Goal: Task Accomplishment & Management: Manage account settings

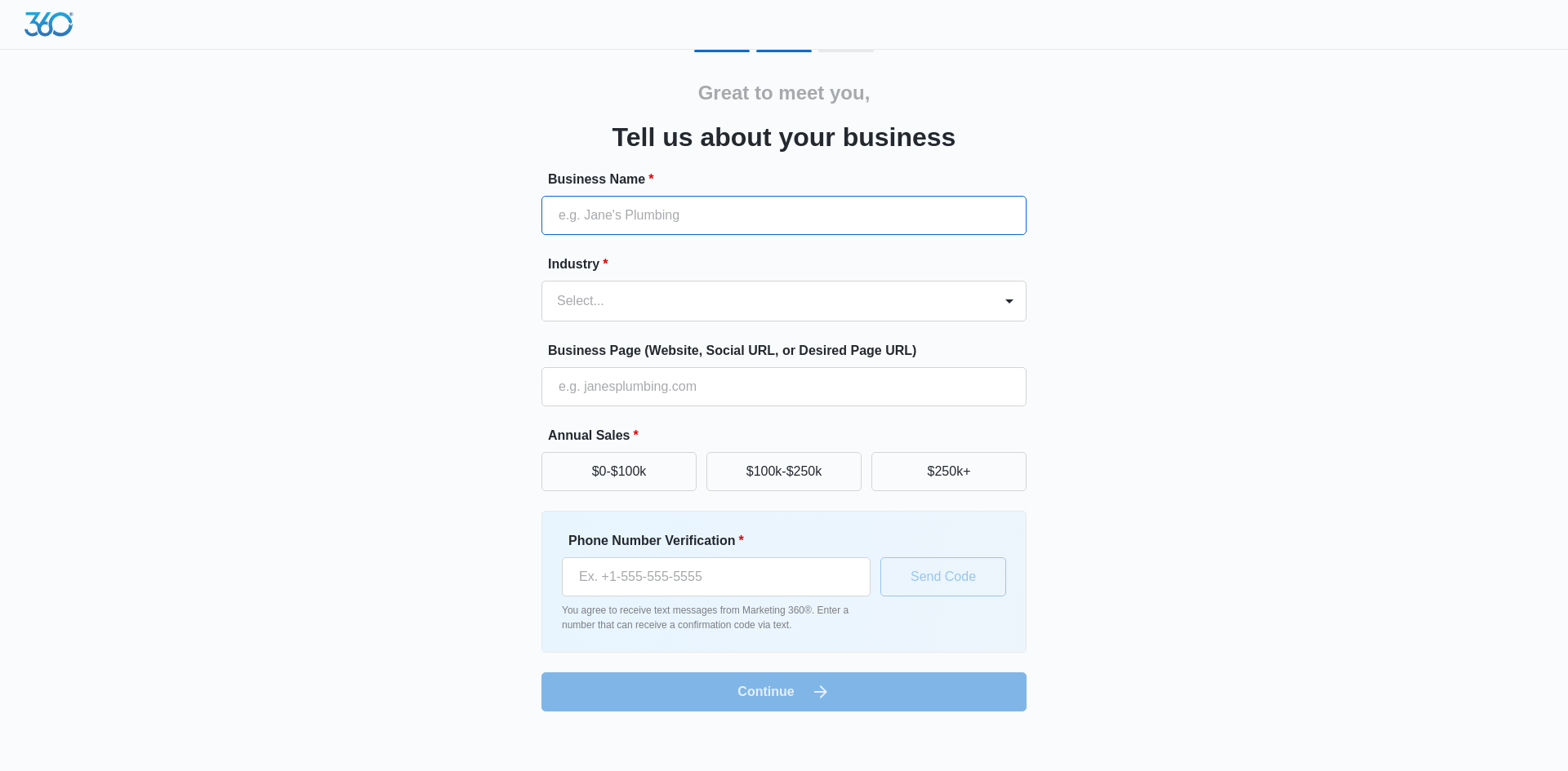
click at [632, 211] on input "Business Name *" at bounding box center [784, 216] width 485 height 39
type input "Storm Water Solutions LLC"
type input "[PHONE_NUMBER]"
click at [652, 310] on div at bounding box center [764, 301] width 415 height 23
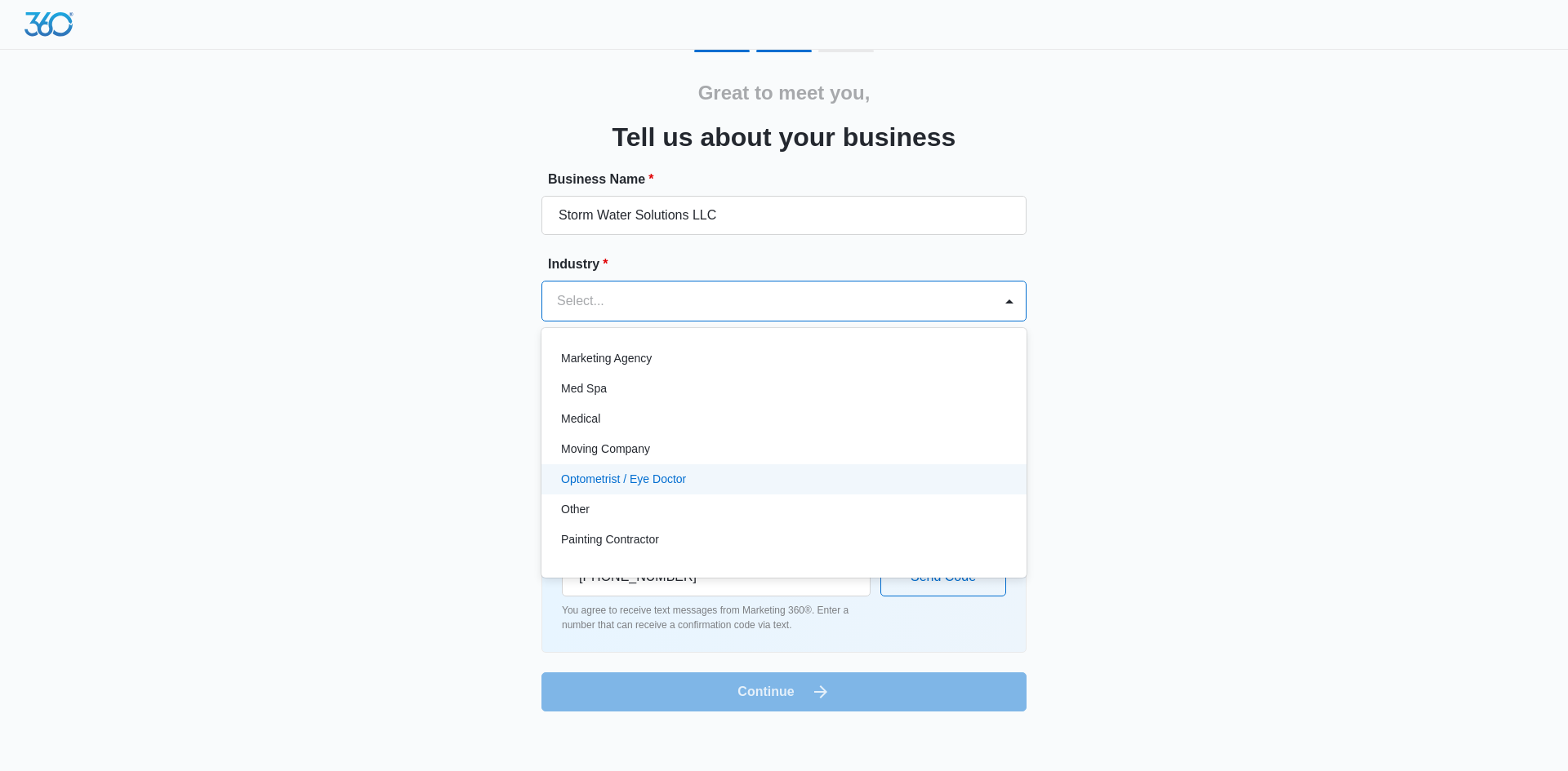
scroll to position [816, 0]
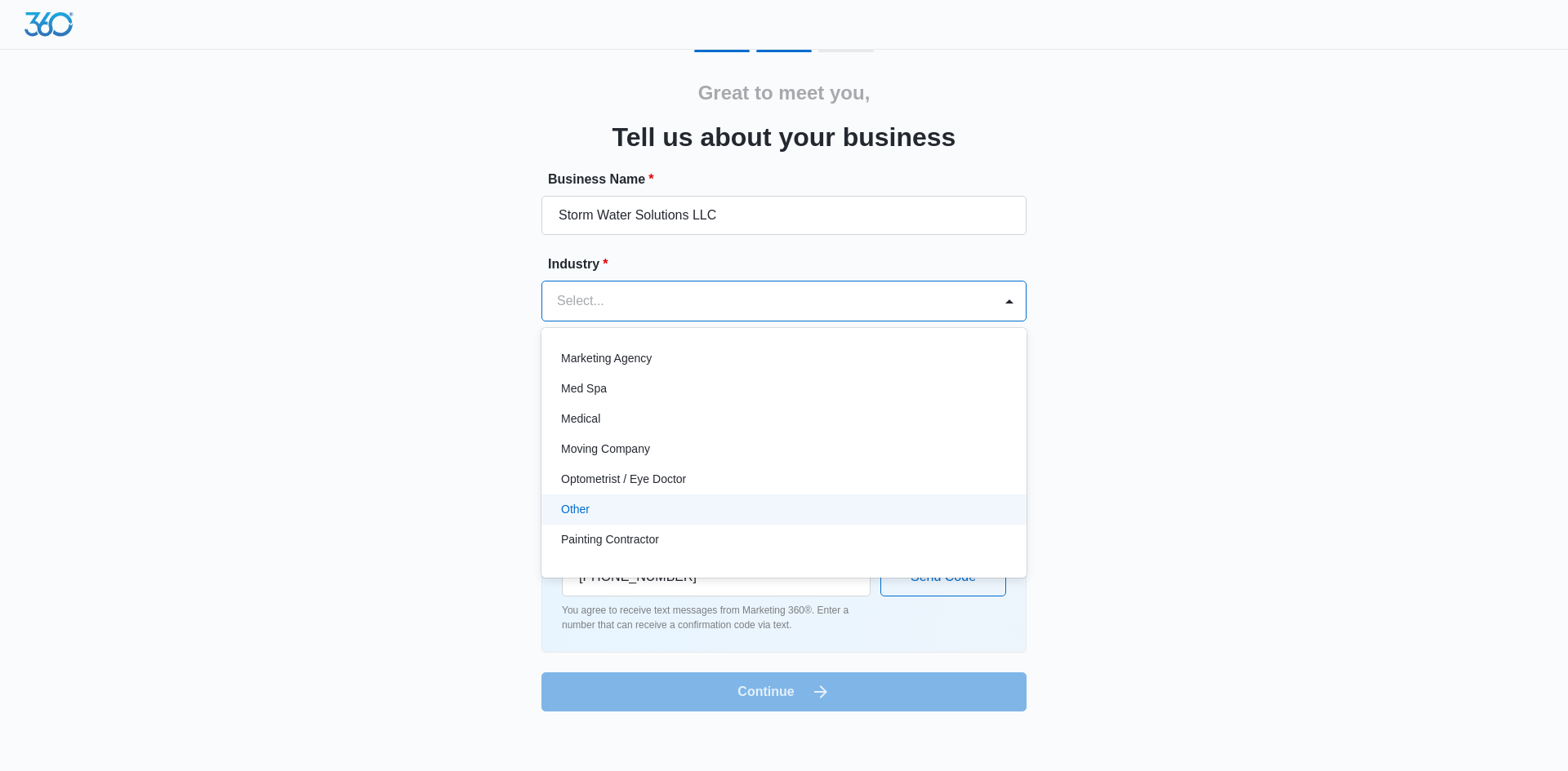
click at [645, 505] on div "Other" at bounding box center [782, 510] width 443 height 18
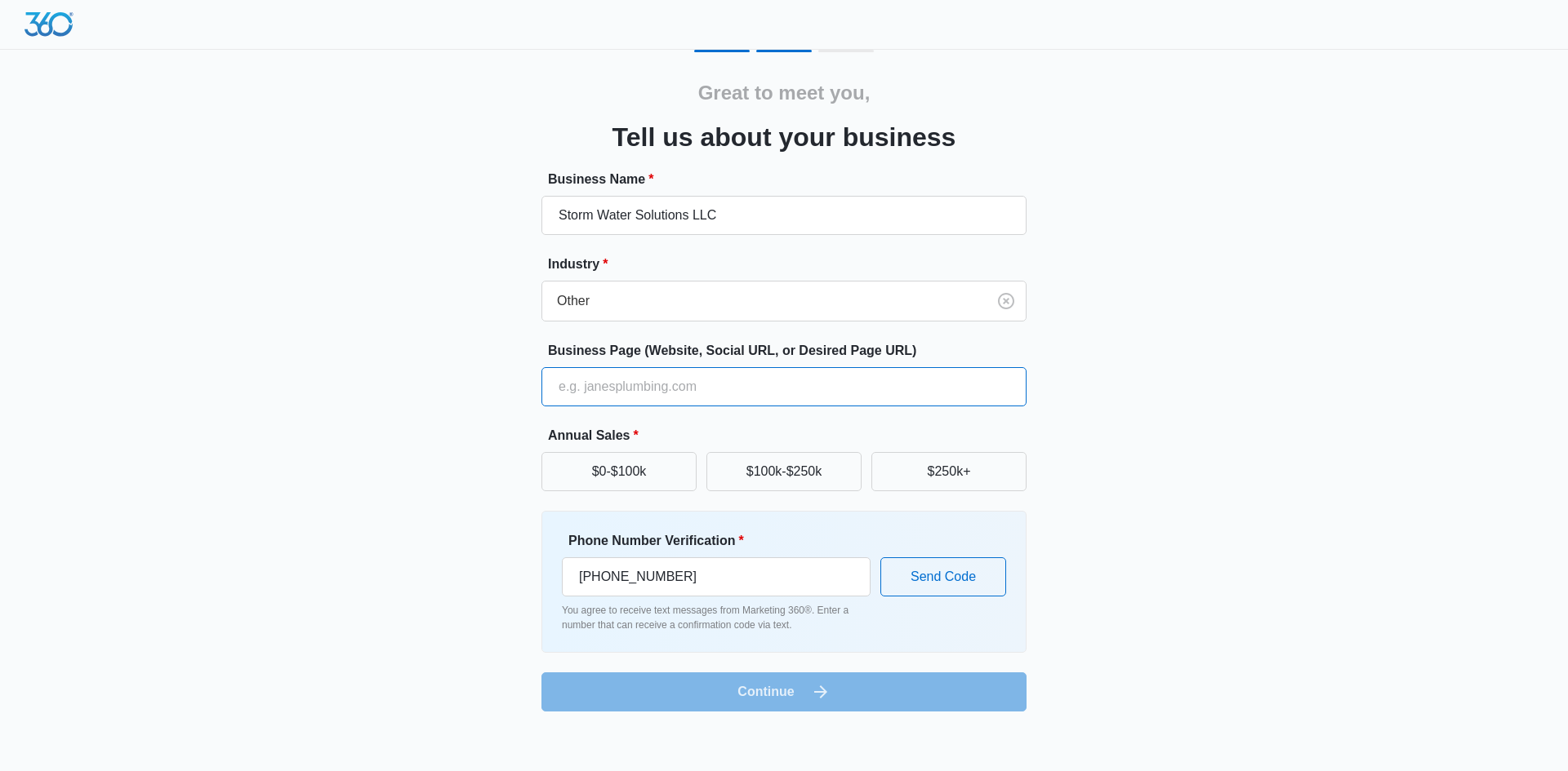
click at [669, 391] on input "Business Page (Website, Social URL, or Desired Page URL)" at bounding box center [784, 387] width 485 height 39
click at [792, 389] on input "Business Page (Website, Social URL, or Desired Page URL)" at bounding box center [784, 387] width 485 height 39
type input "swstx.com"
click at [394, 444] on div "Great to meet you, Tell us about your business Business Name * Storm Water Solu…" at bounding box center [784, 381] width 980 height 662
click at [951, 472] on button "$250k+" at bounding box center [949, 471] width 155 height 39
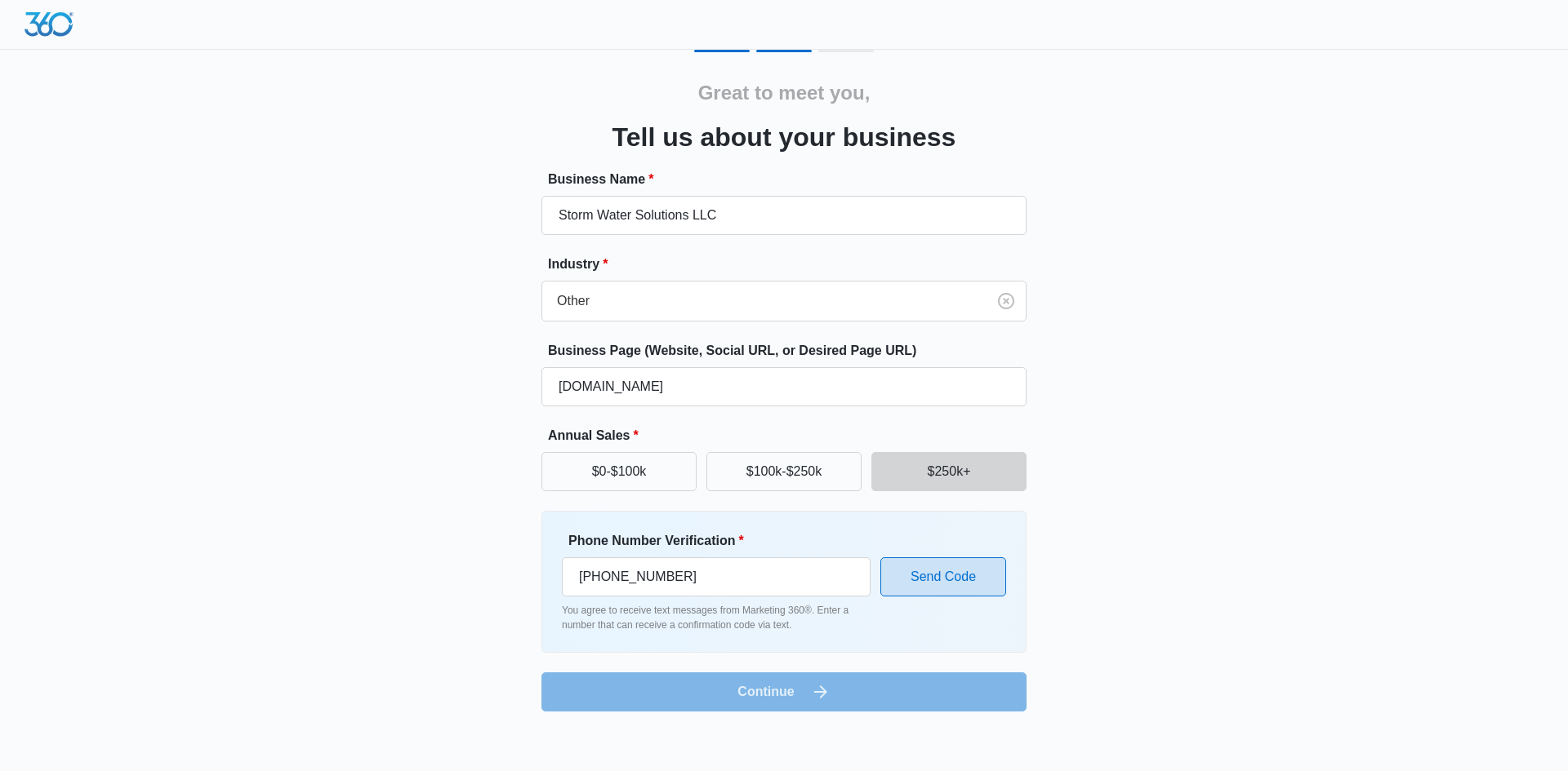
click at [911, 585] on button "Send Code" at bounding box center [943, 576] width 125 height 39
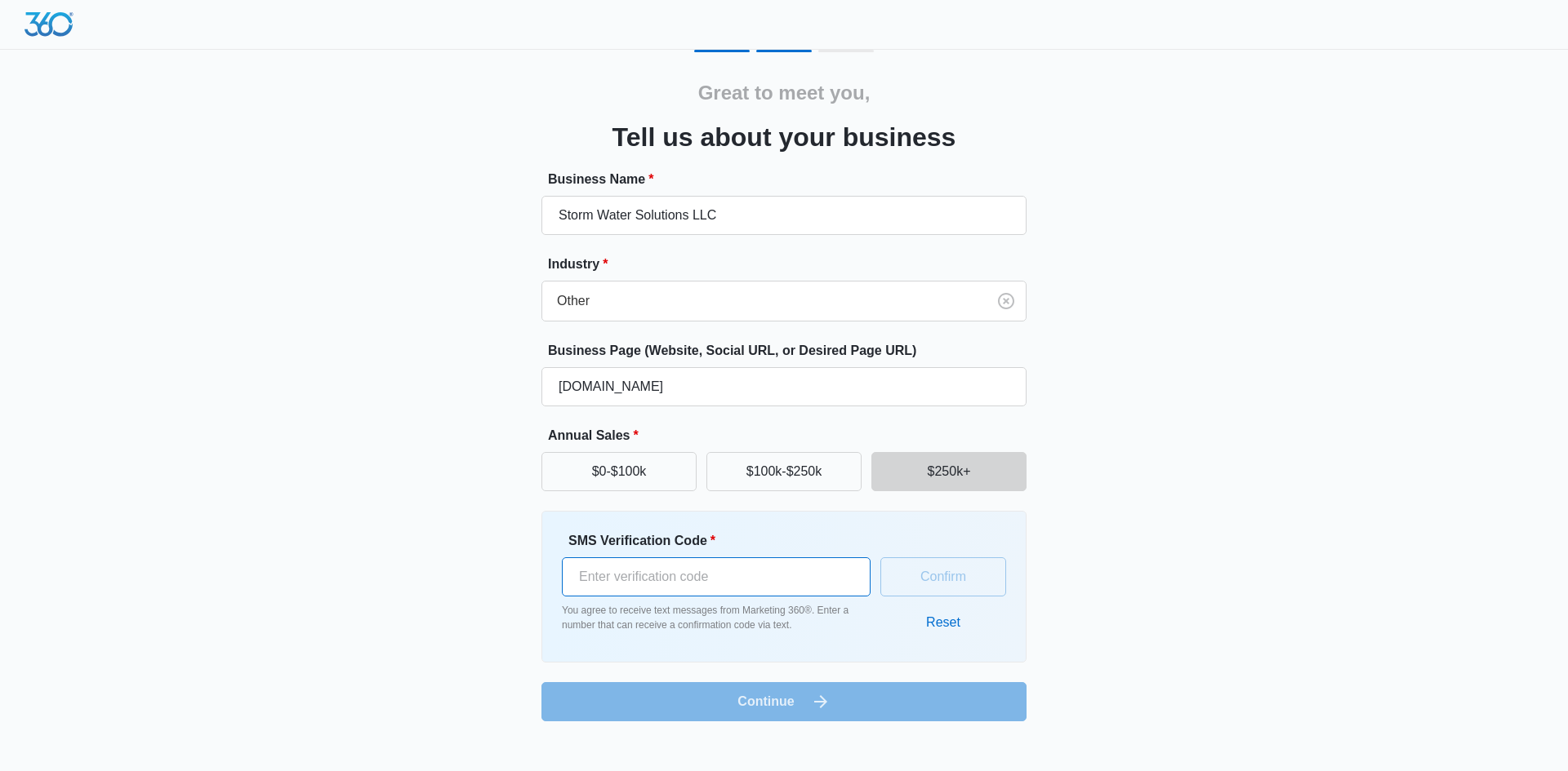
click at [797, 585] on input "SMS Verification Code *" at bounding box center [715, 576] width 308 height 39
type input "356618"
click at [971, 578] on button "Confirm" at bounding box center [943, 576] width 125 height 39
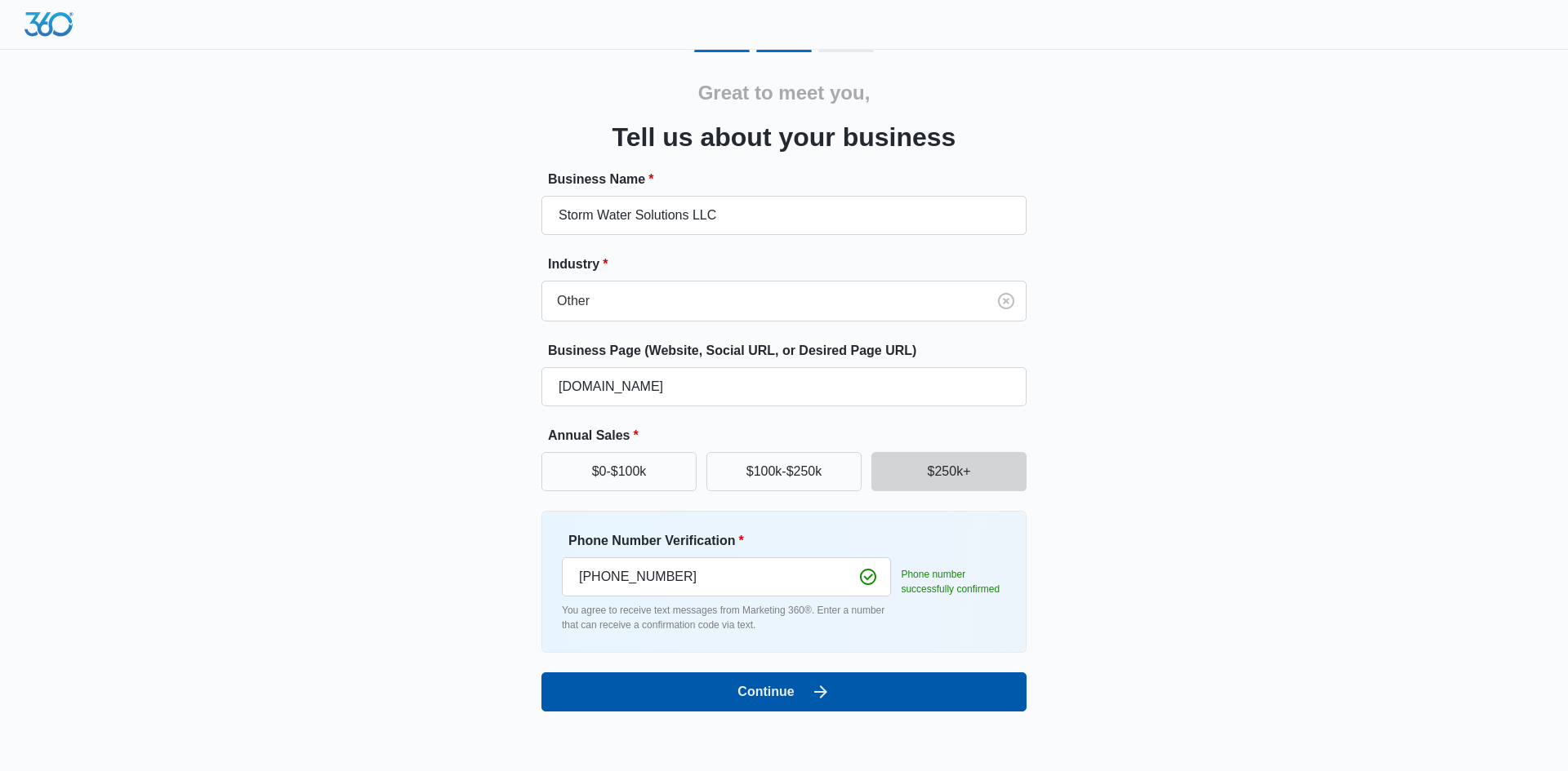
click at [850, 695] on button "Continue" at bounding box center [784, 692] width 485 height 39
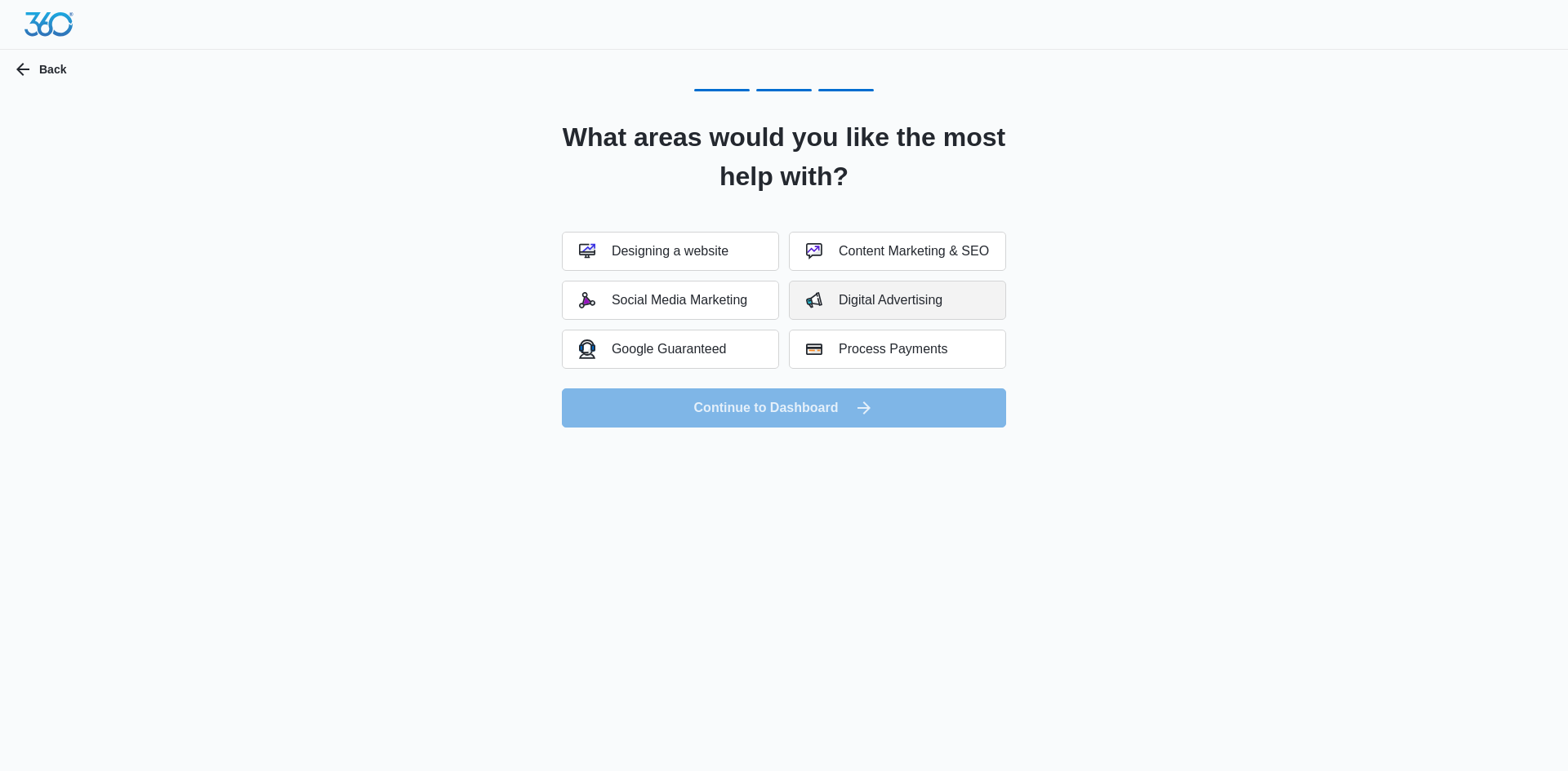
click at [878, 300] on div "Digital Advertising" at bounding box center [873, 301] width 136 height 17
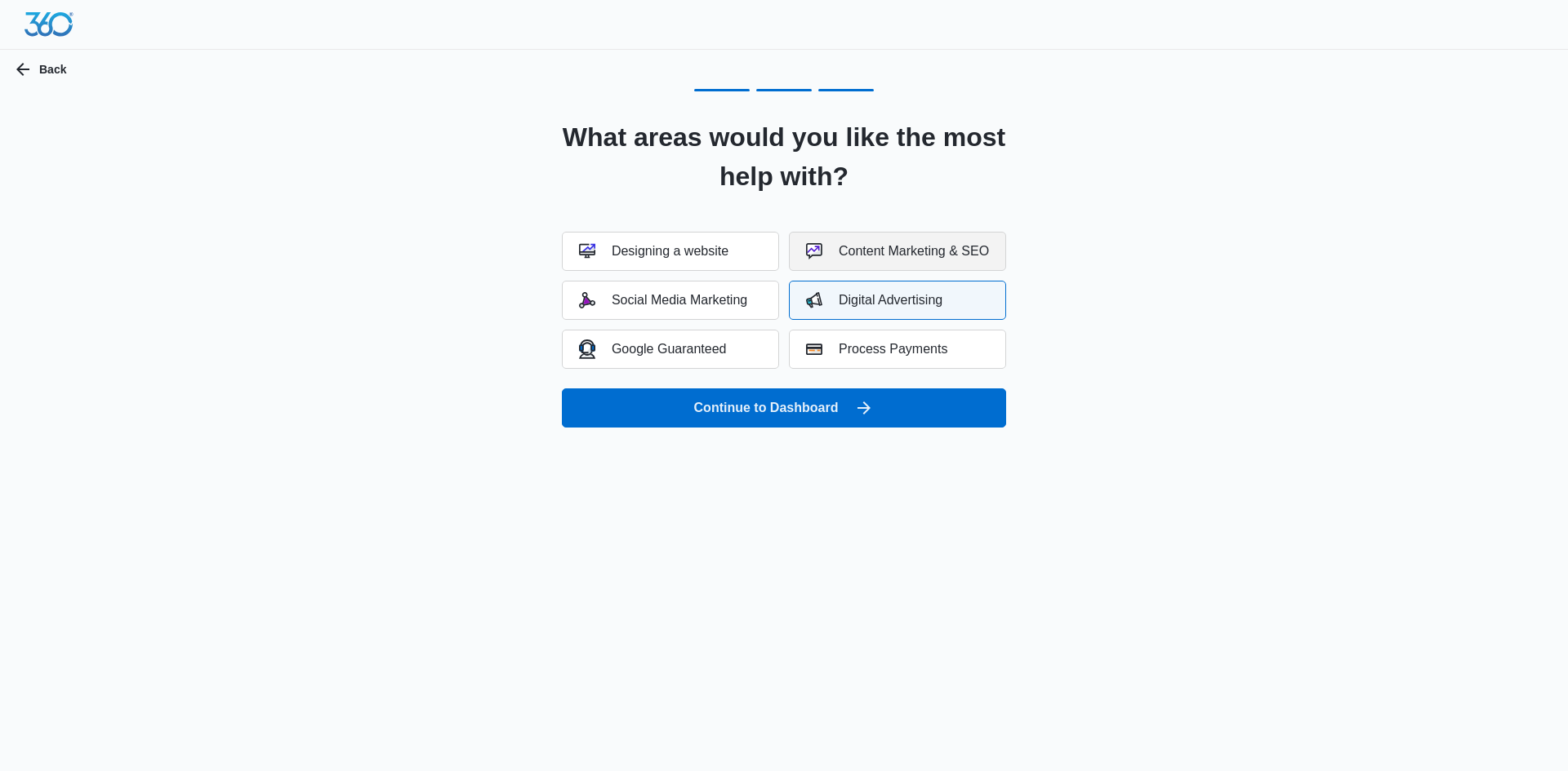
click at [878, 259] on div "Content Marketing & SEO" at bounding box center [897, 251] width 183 height 17
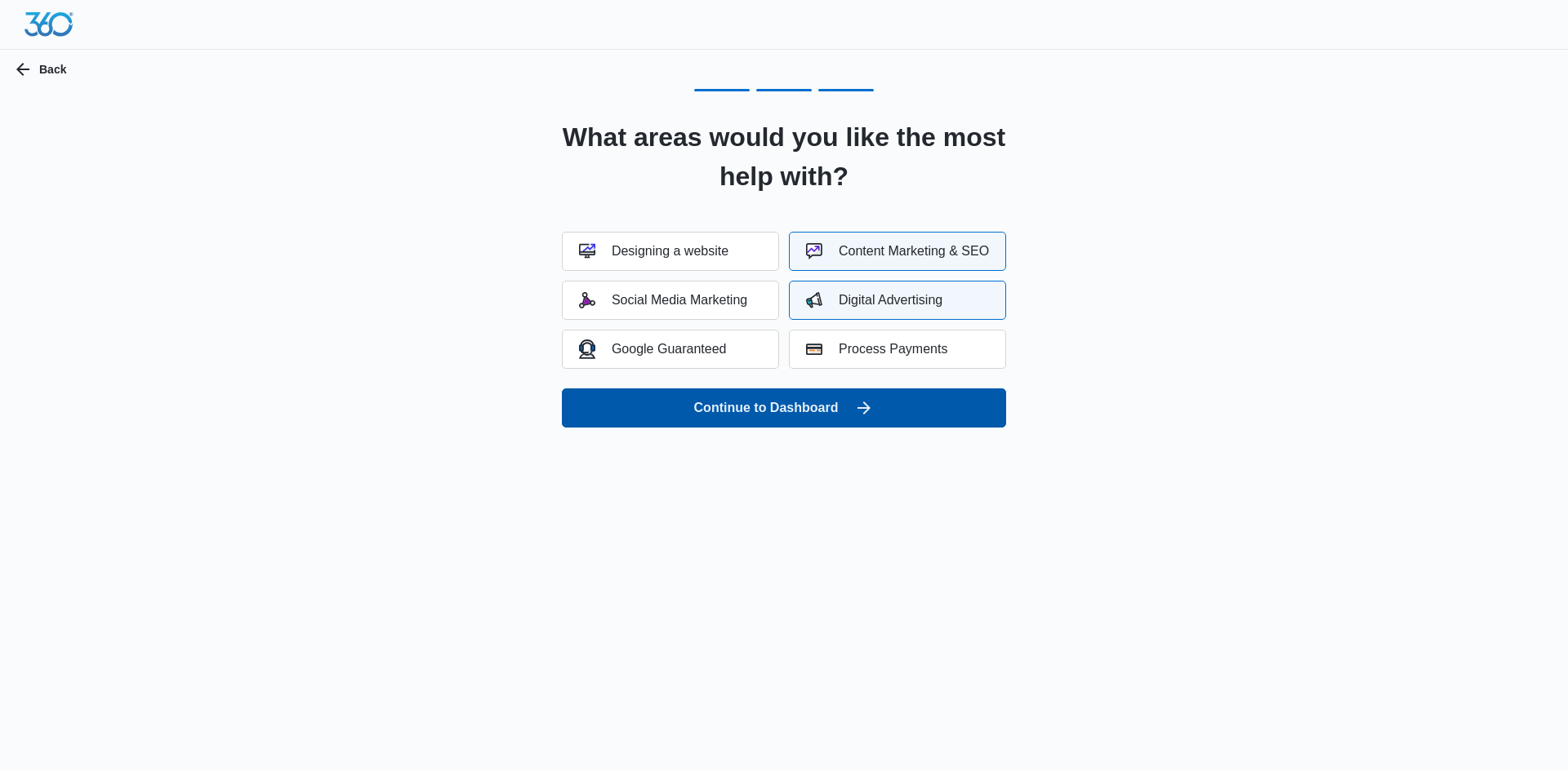
click at [751, 408] on button "Continue to Dashboard" at bounding box center [784, 408] width 445 height 39
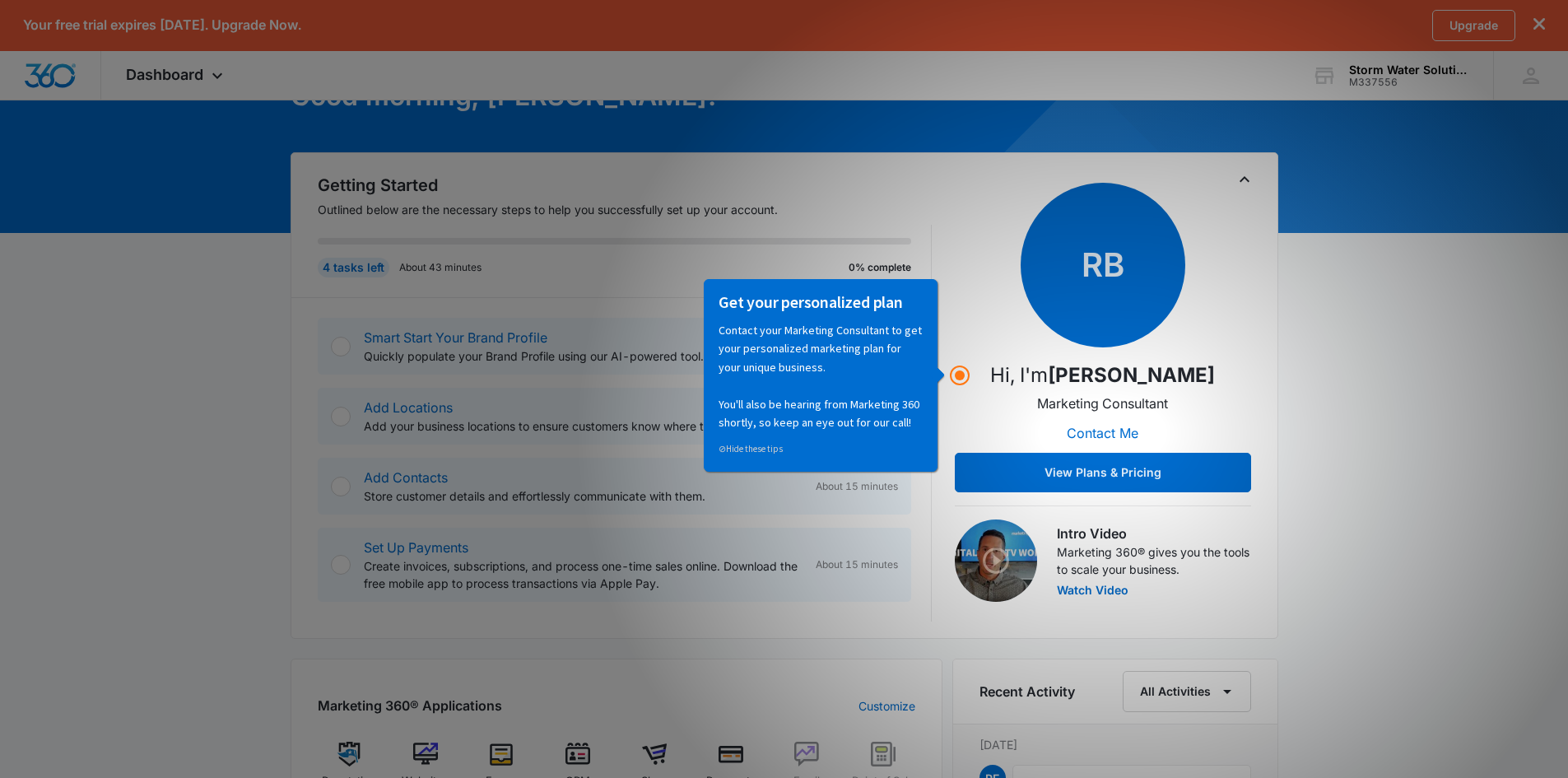
scroll to position [164, 0]
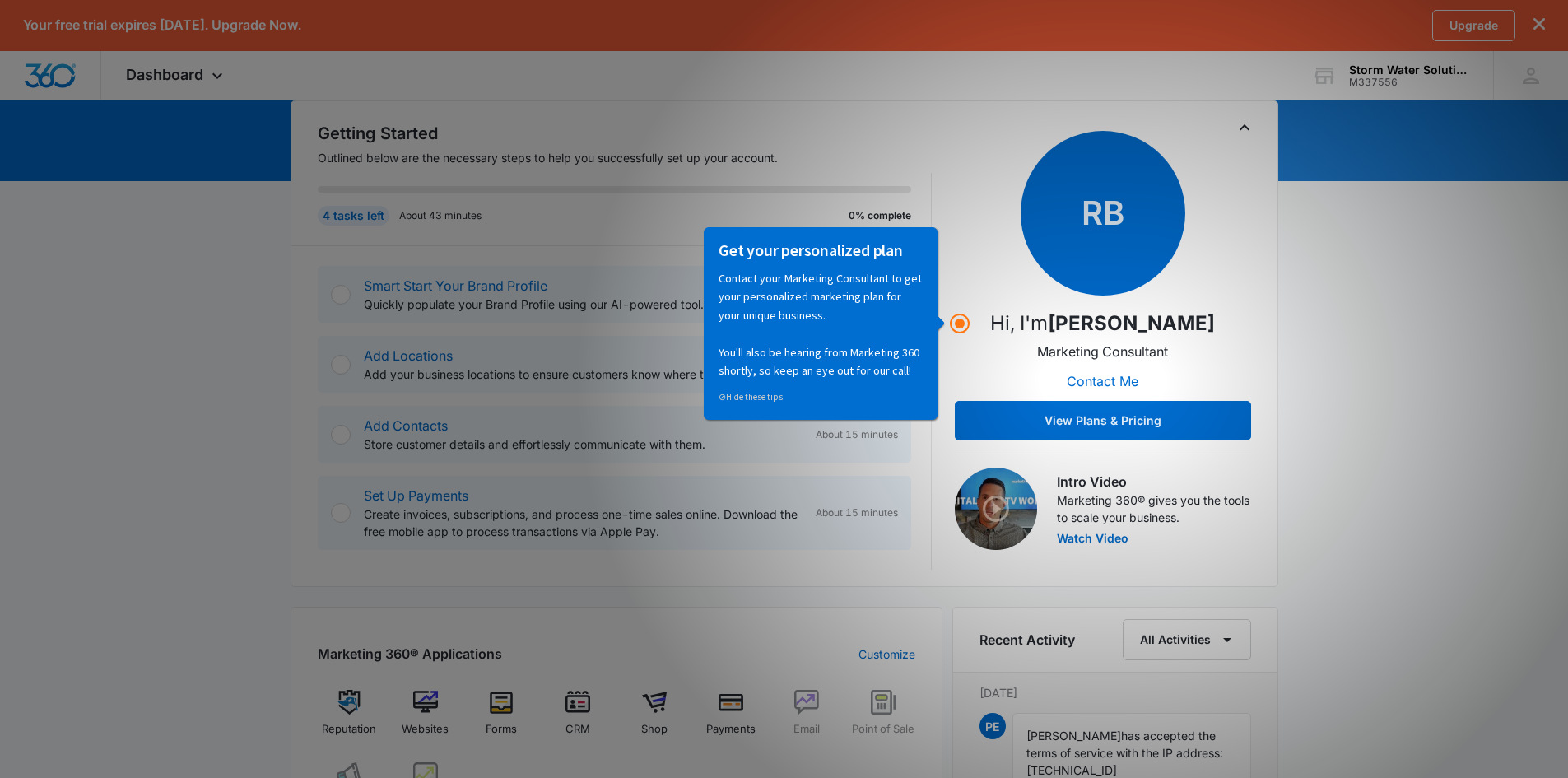
click at [1000, 334] on p "Hi, I'm [PERSON_NAME]" at bounding box center [1102, 323] width 225 height 30
click at [1410, 502] on div "[DATE] is [DATE] Good morning, [PERSON_NAME]! Getting Started Outlined below ar…" at bounding box center [784, 668] width 1568 height 1427
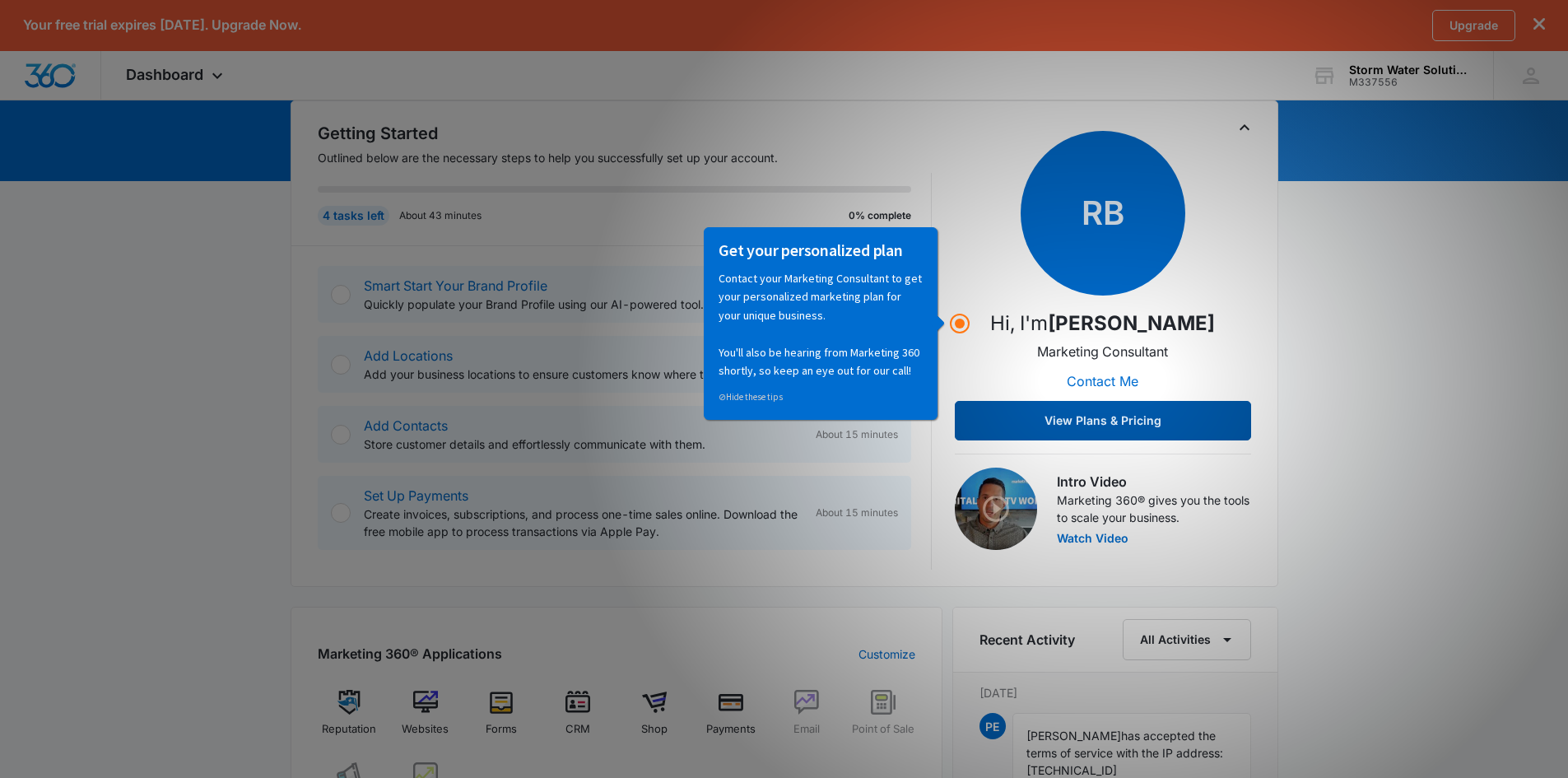
click at [1062, 417] on button "View Plans & Pricing" at bounding box center [1103, 421] width 297 height 40
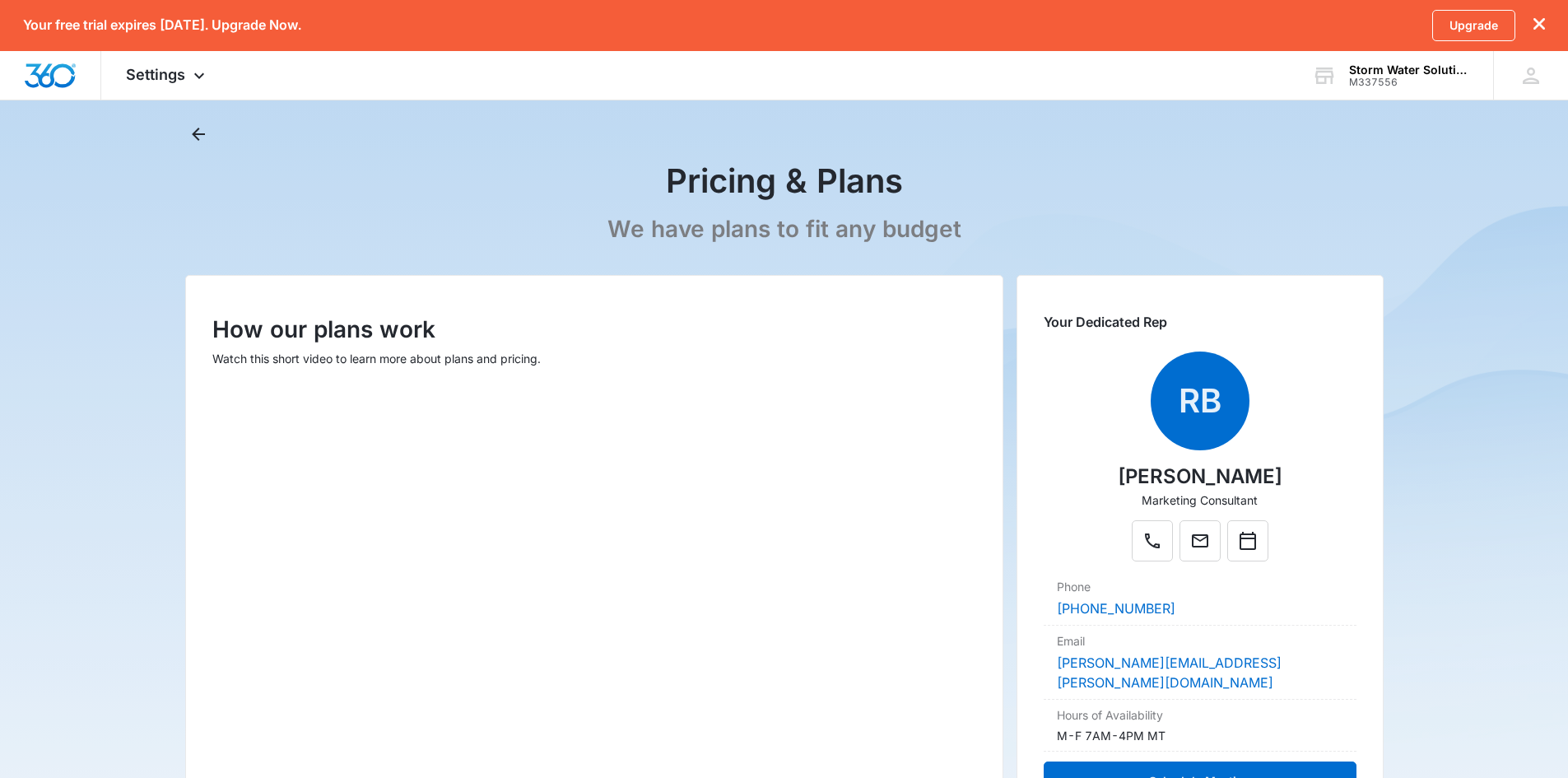
scroll to position [8, 0]
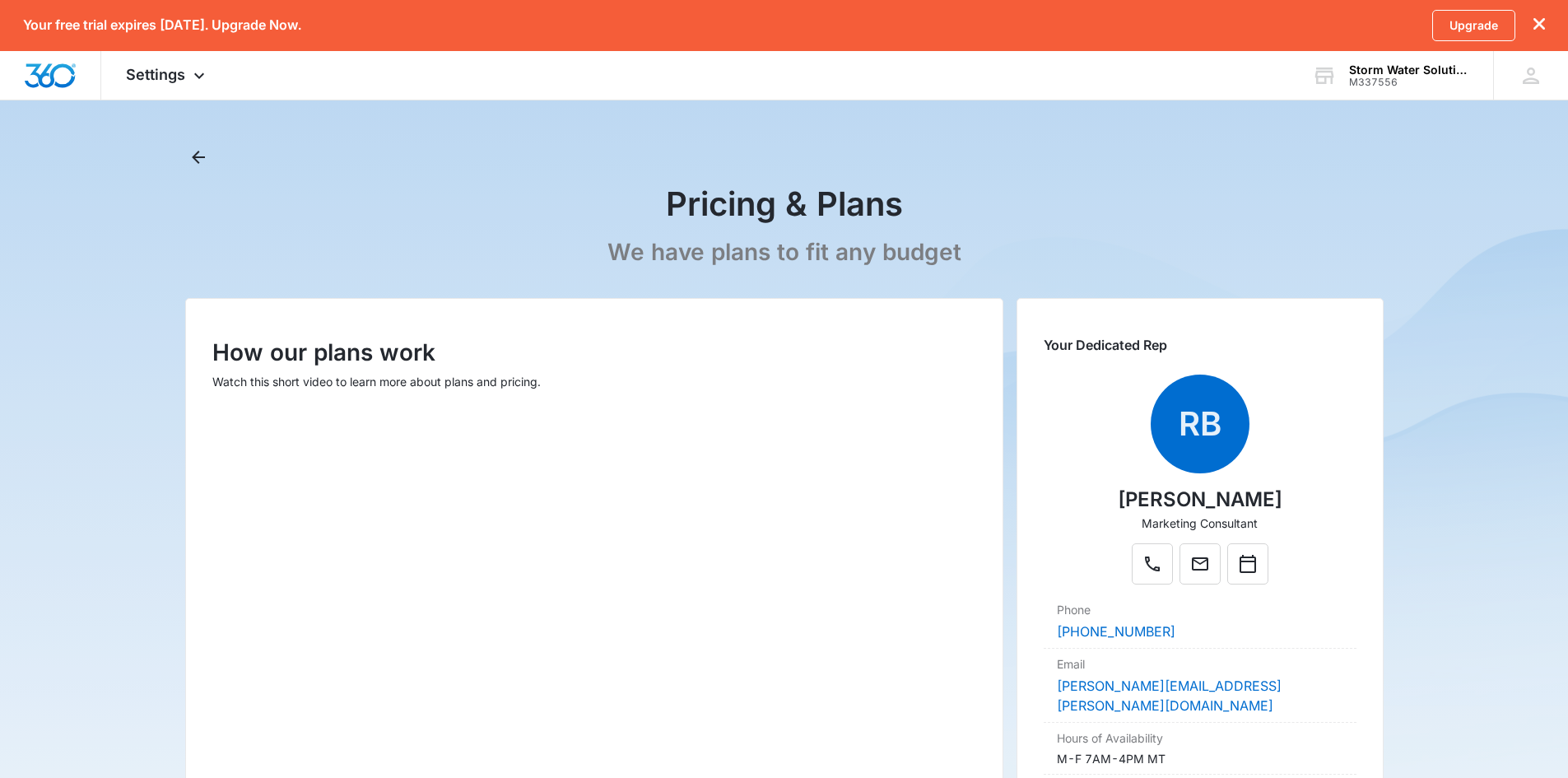
click at [1540, 26] on icon "dismiss this dialog" at bounding box center [1539, 24] width 12 height 12
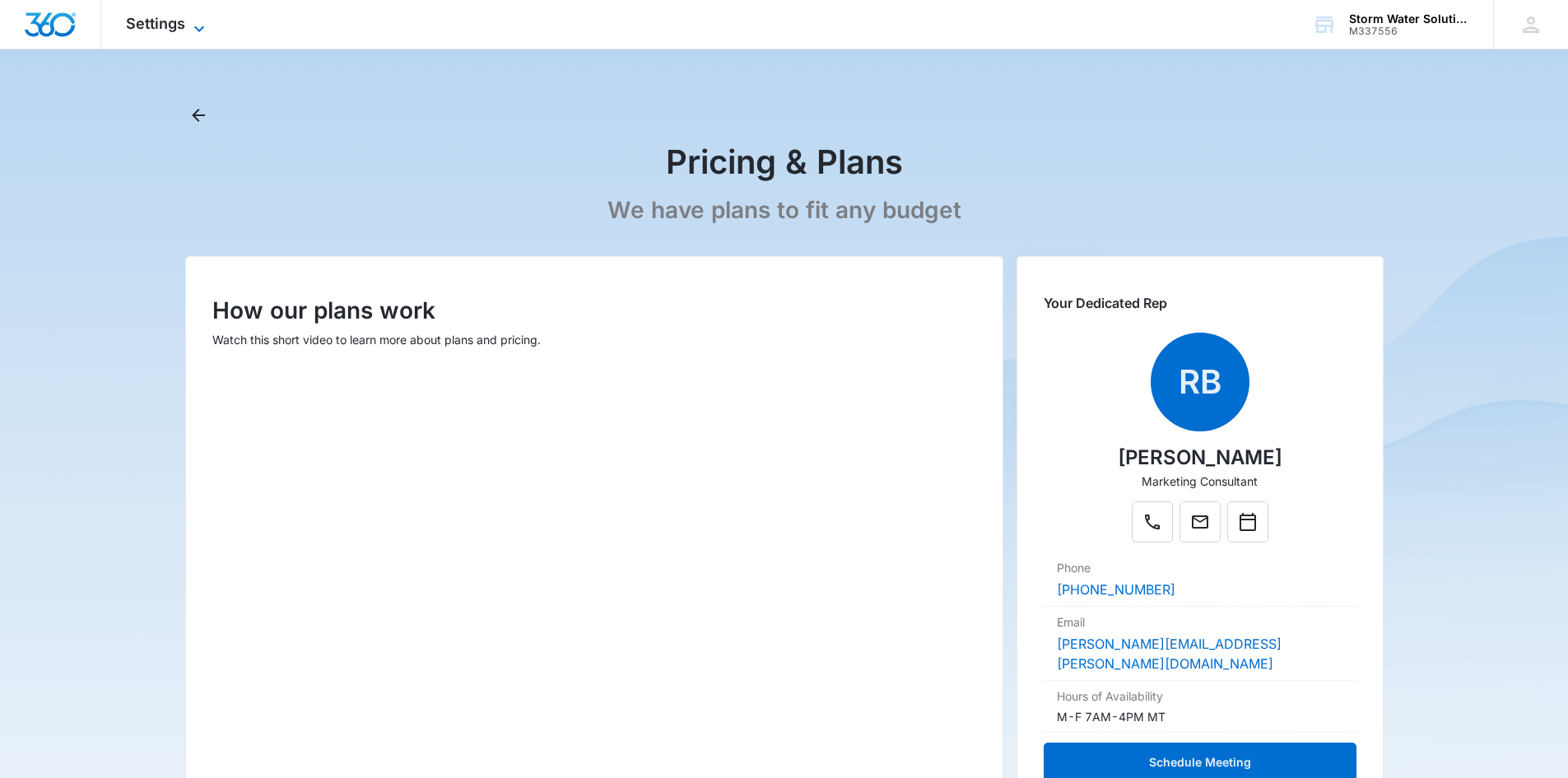
click at [179, 24] on span "Settings" at bounding box center [155, 24] width 59 height 18
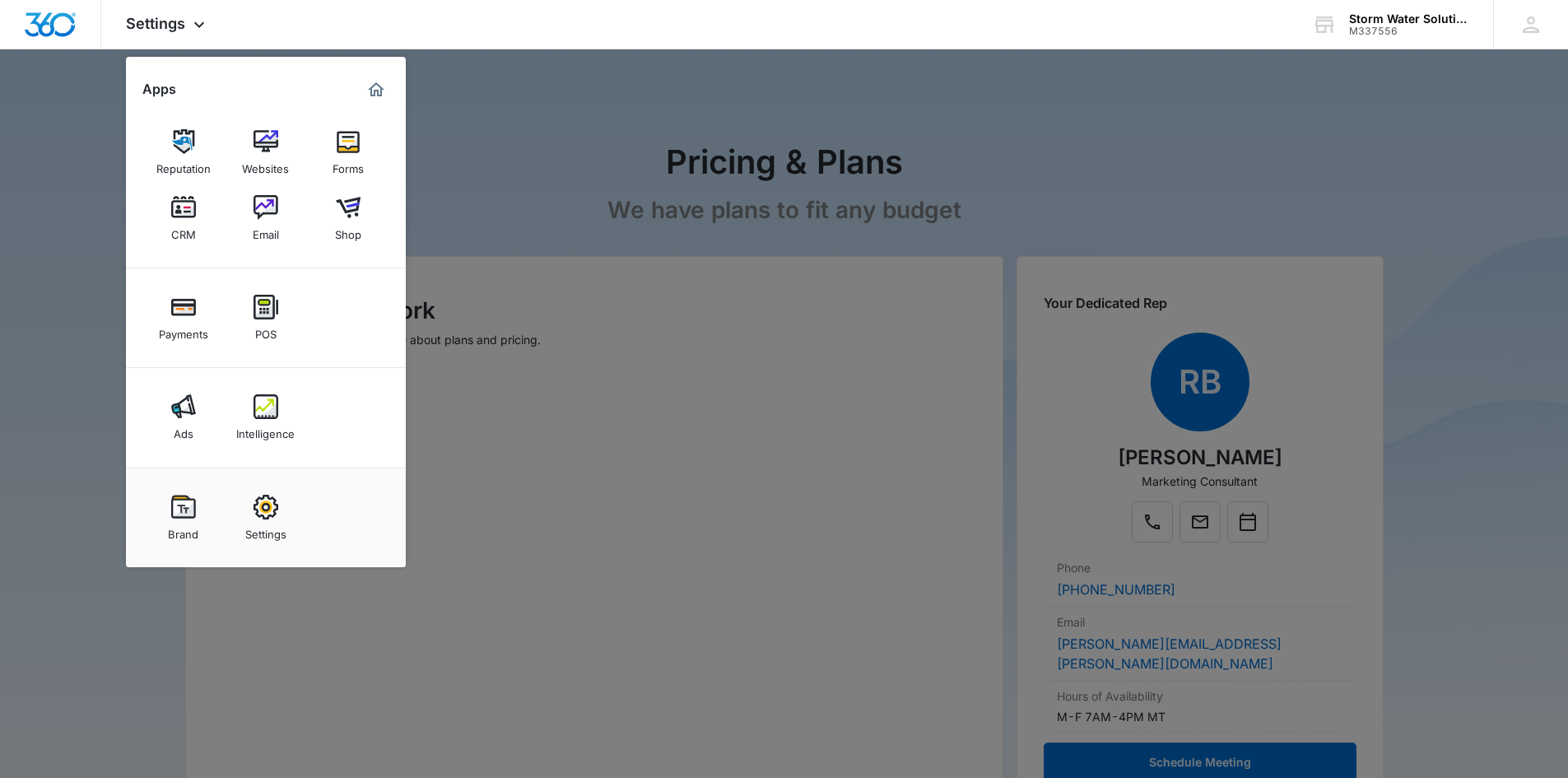
click at [83, 319] on div at bounding box center [784, 389] width 1568 height 778
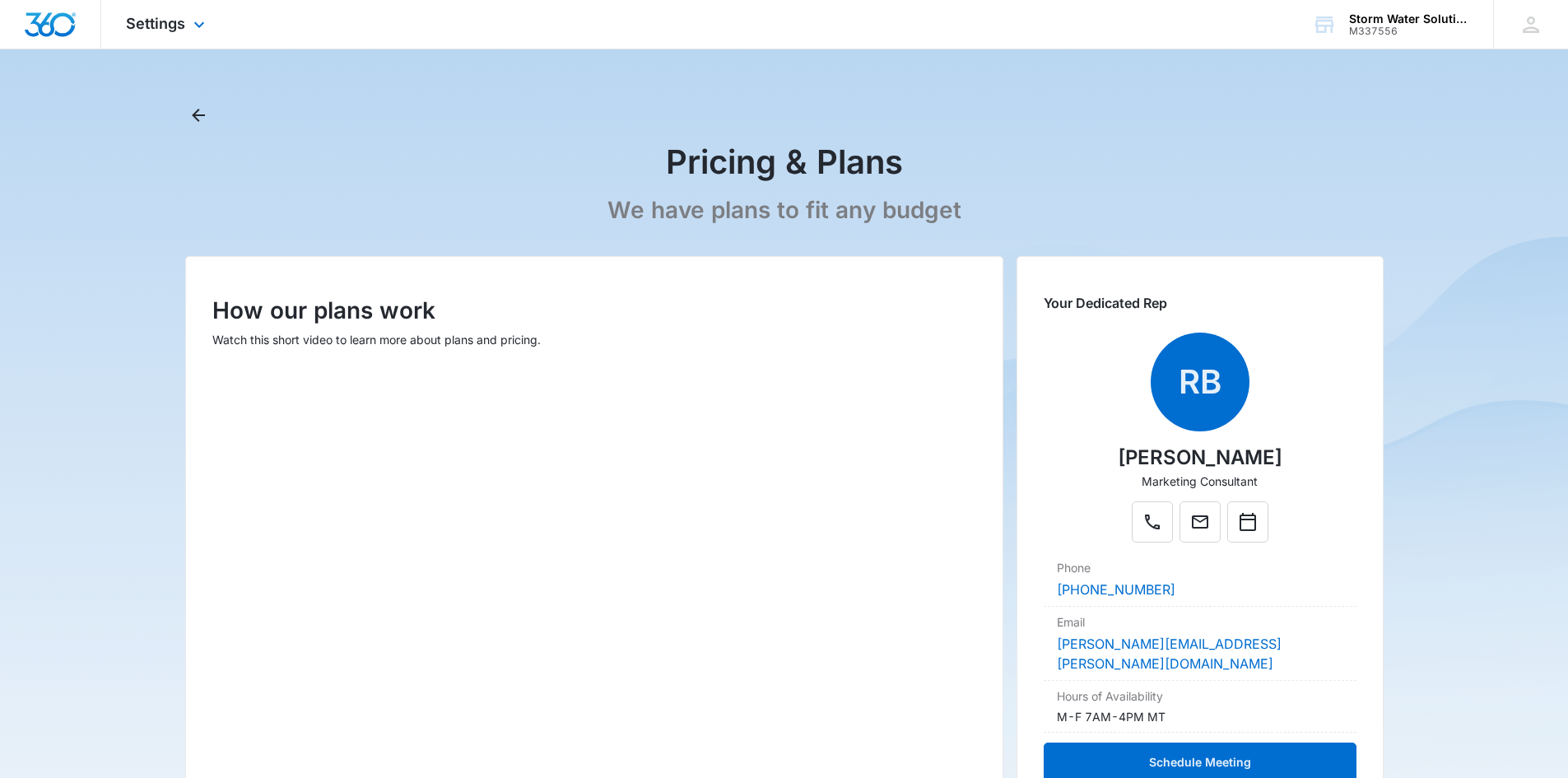
click at [59, 31] on img "Dashboard" at bounding box center [50, 24] width 53 height 24
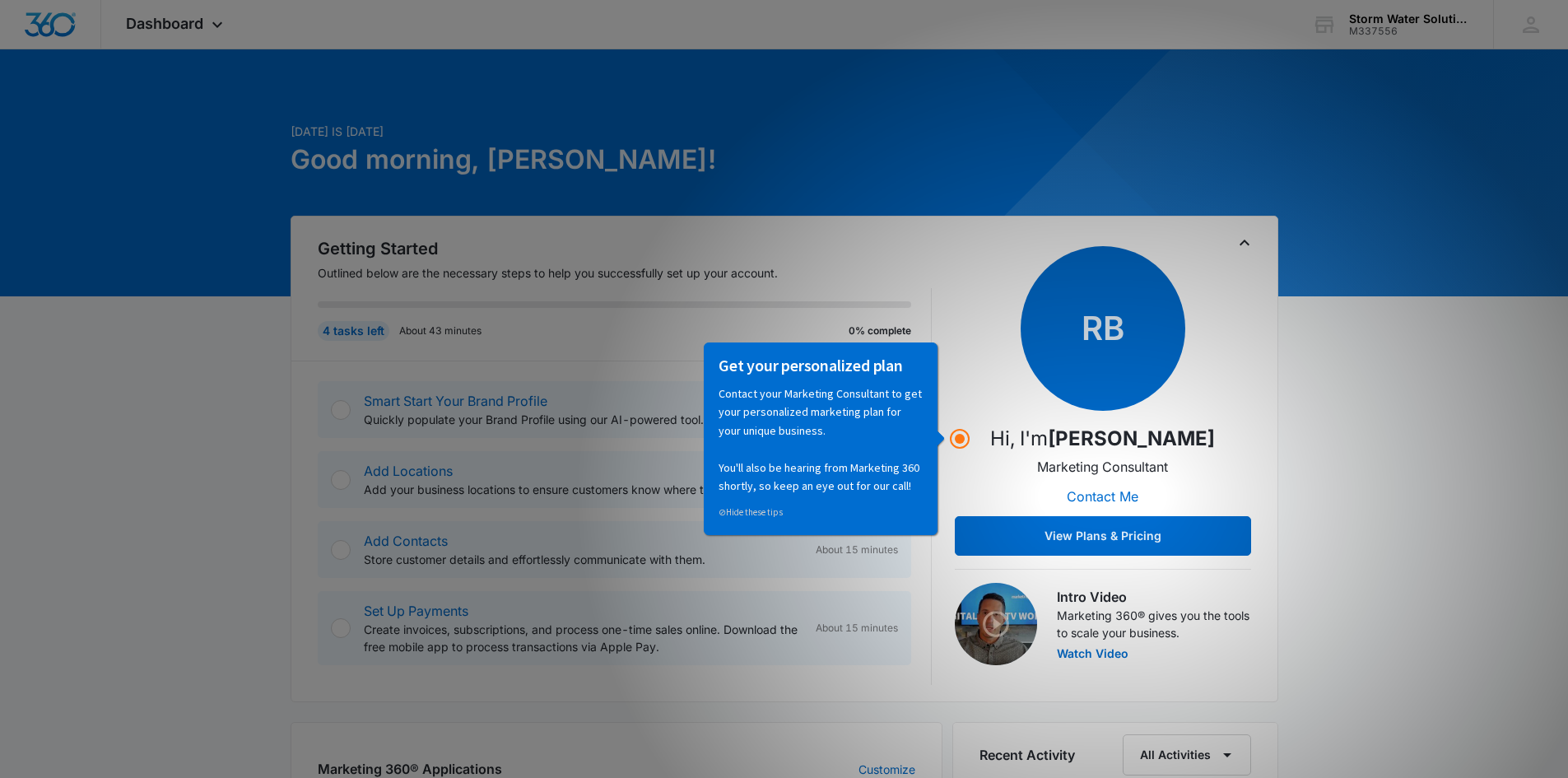
click at [1364, 396] on div "[DATE] is [DATE] Good morning, [PERSON_NAME]! Getting Started Outlined below ar…" at bounding box center [784, 783] width 1568 height 1427
click at [740, 508] on link "⊘ Hide these tips" at bounding box center [751, 512] width 64 height 12
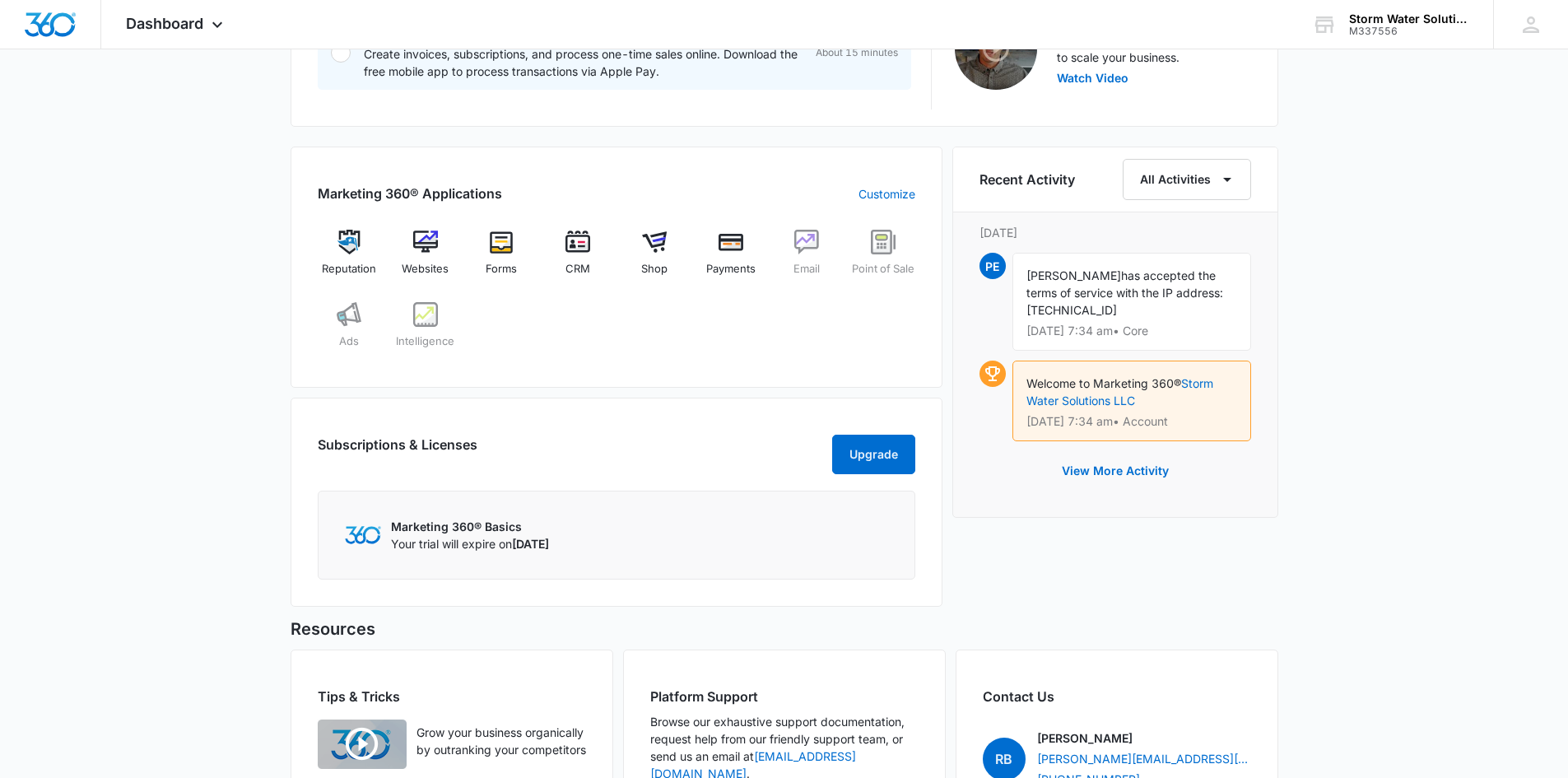
scroll to position [659, 0]
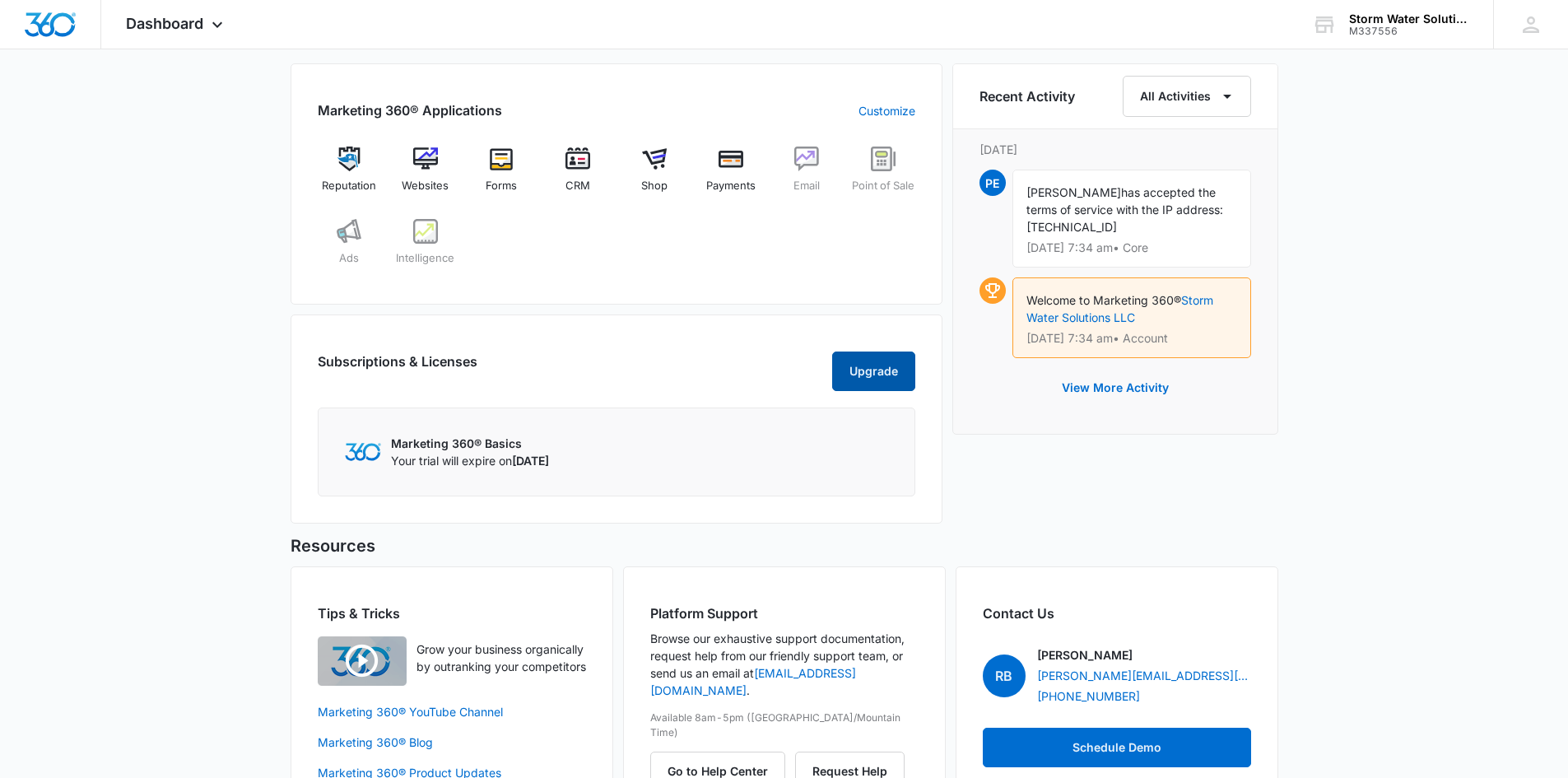
click at [870, 391] on button "Upgrade" at bounding box center [874, 371] width 83 height 40
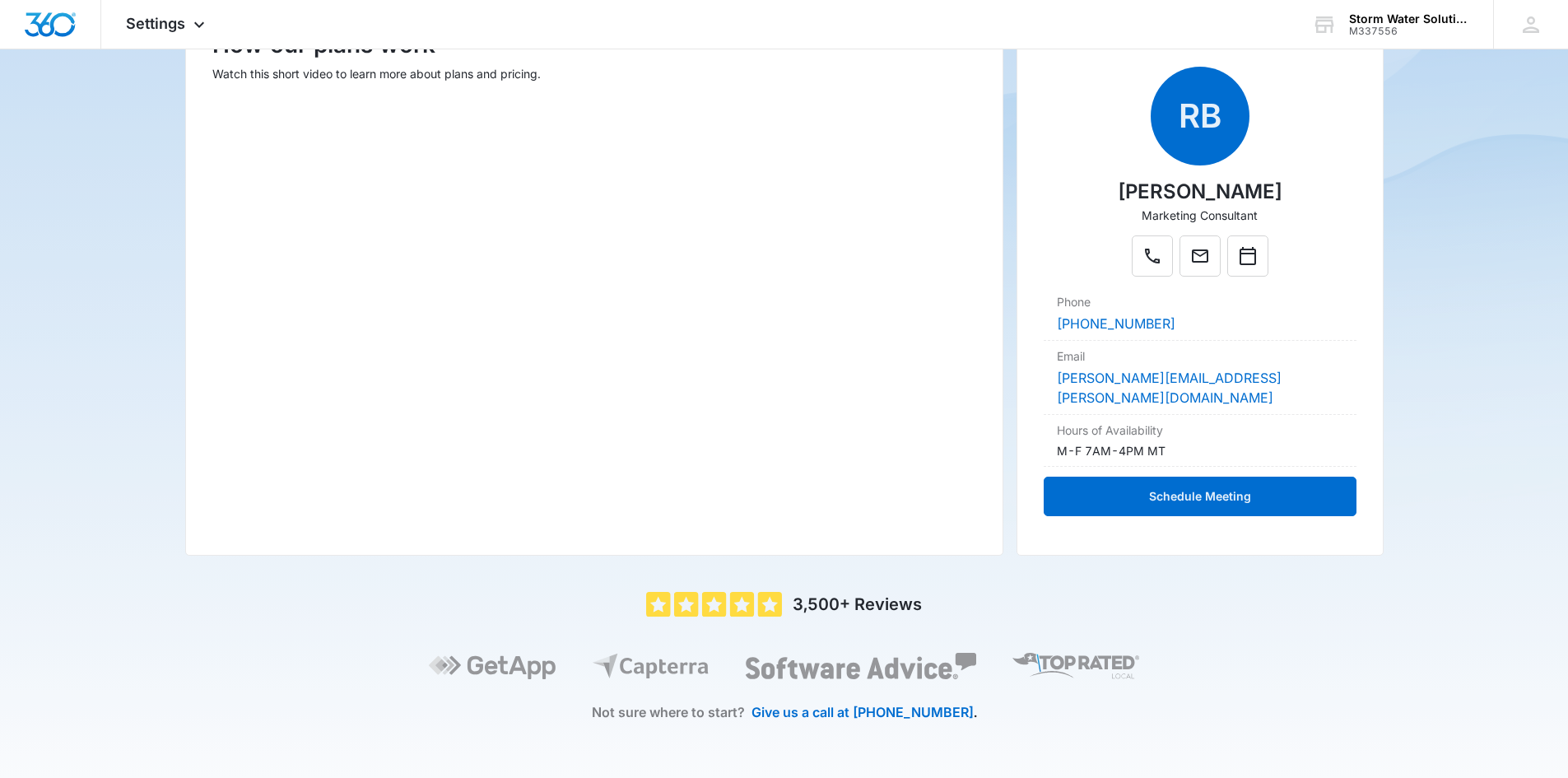
scroll to position [287, 0]
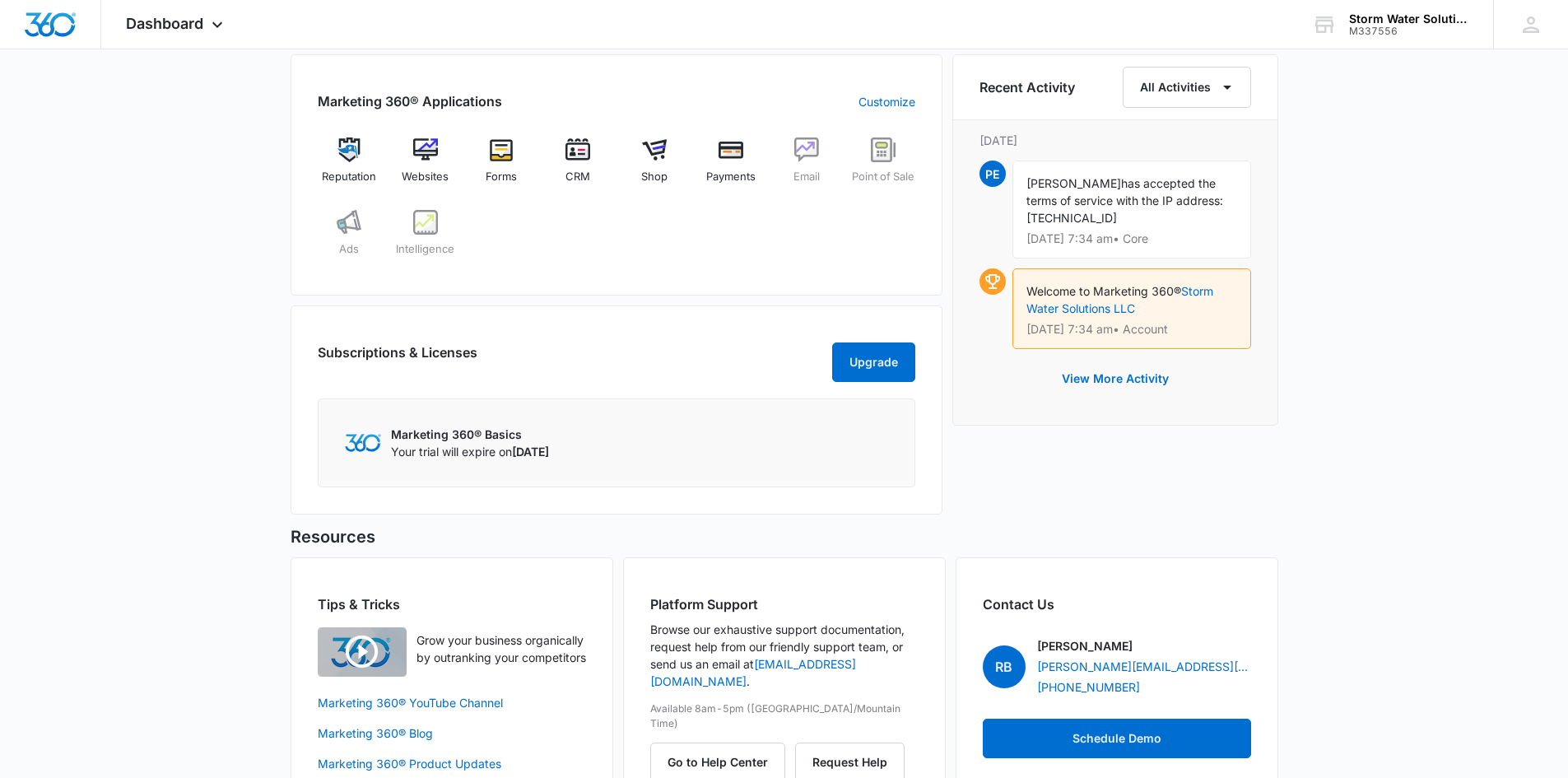
scroll to position [736, 0]
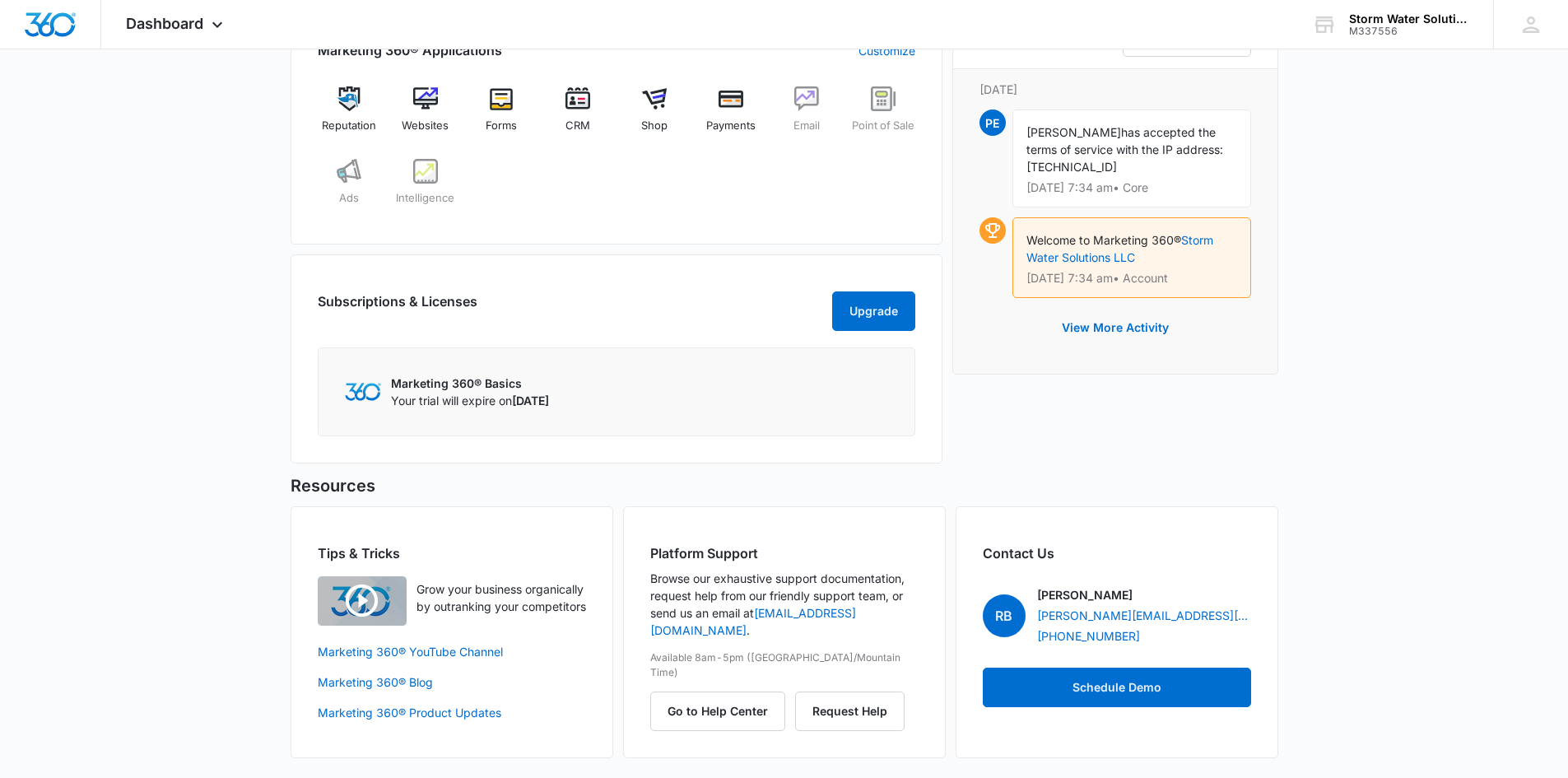
click at [1407, 486] on div "[DATE] is [DATE] Good morning, [PERSON_NAME]! Getting Started Outlined below ar…" at bounding box center [784, 64] width 1568 height 1427
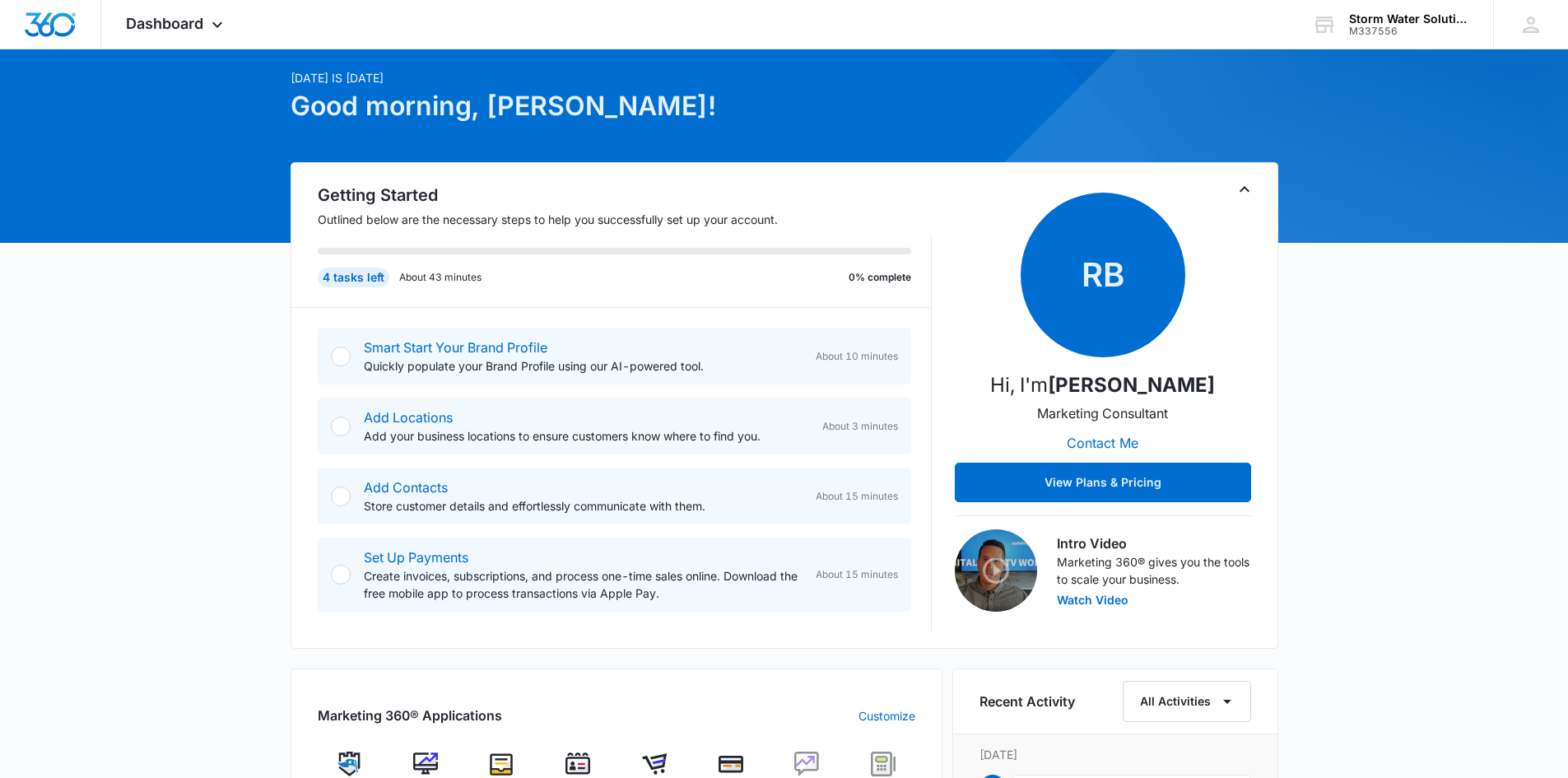
scroll to position [0, 0]
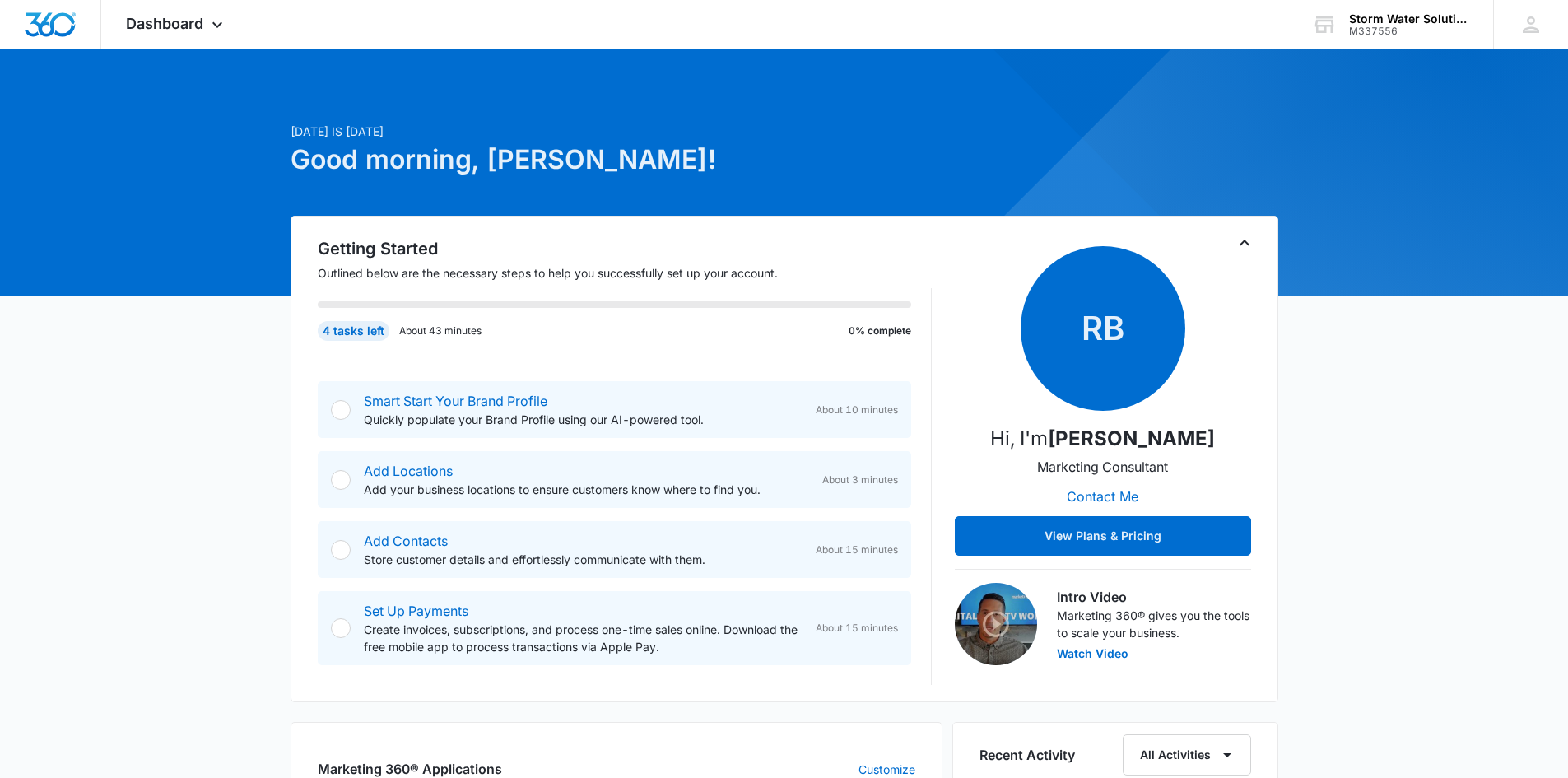
click at [1367, 454] on div "[DATE] is [DATE] Good morning, [PERSON_NAME]! Getting Started Outlined below ar…" at bounding box center [784, 783] width 1568 height 1427
click at [1347, 373] on div "[DATE] is [DATE] Good morning, [PERSON_NAME]! Getting Started Outlined below ar…" at bounding box center [784, 783] width 1568 height 1427
click at [1535, 25] on icon at bounding box center [1531, 24] width 24 height 24
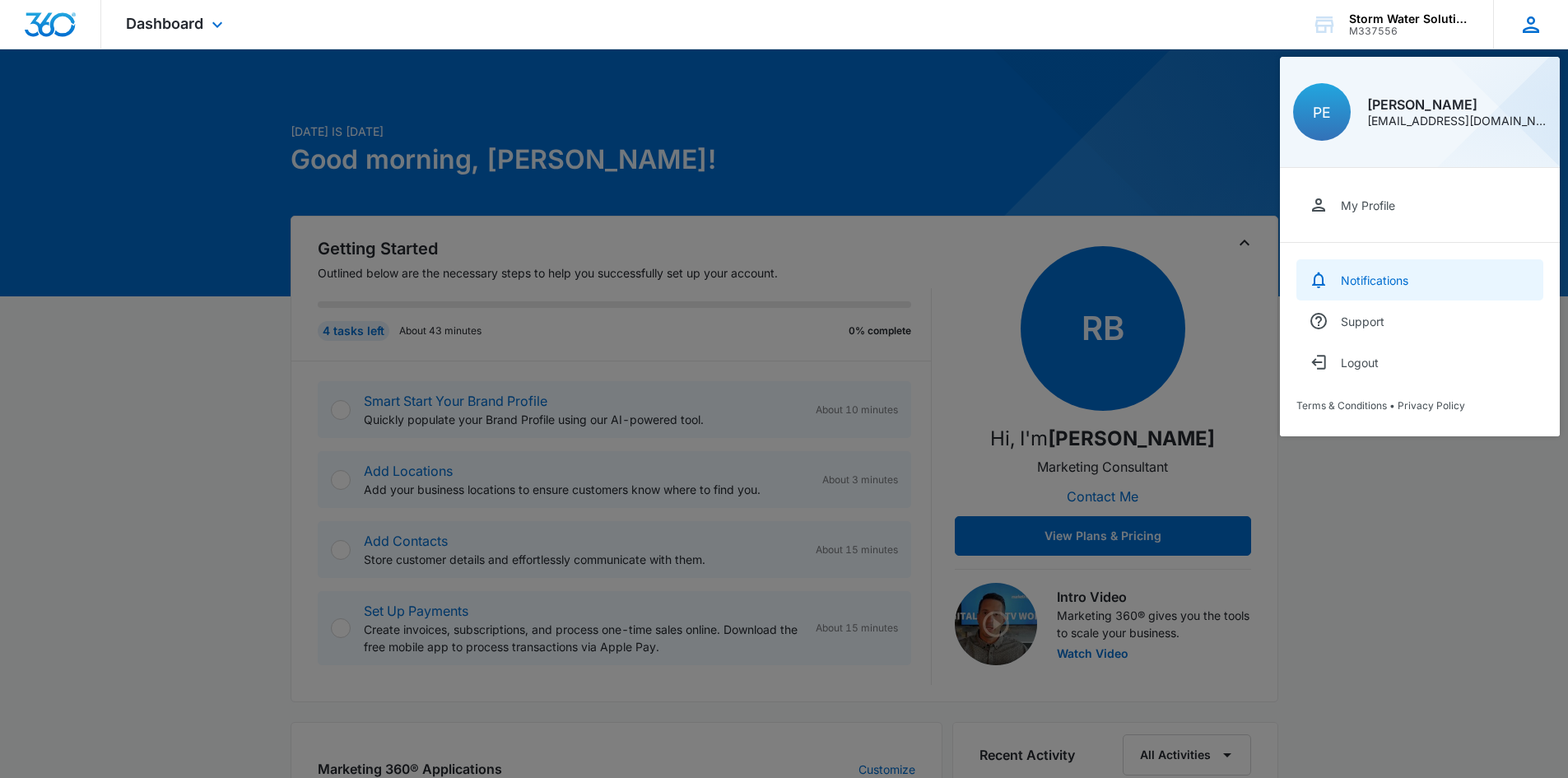
click at [1374, 282] on div "Notifications" at bounding box center [1375, 280] width 67 height 14
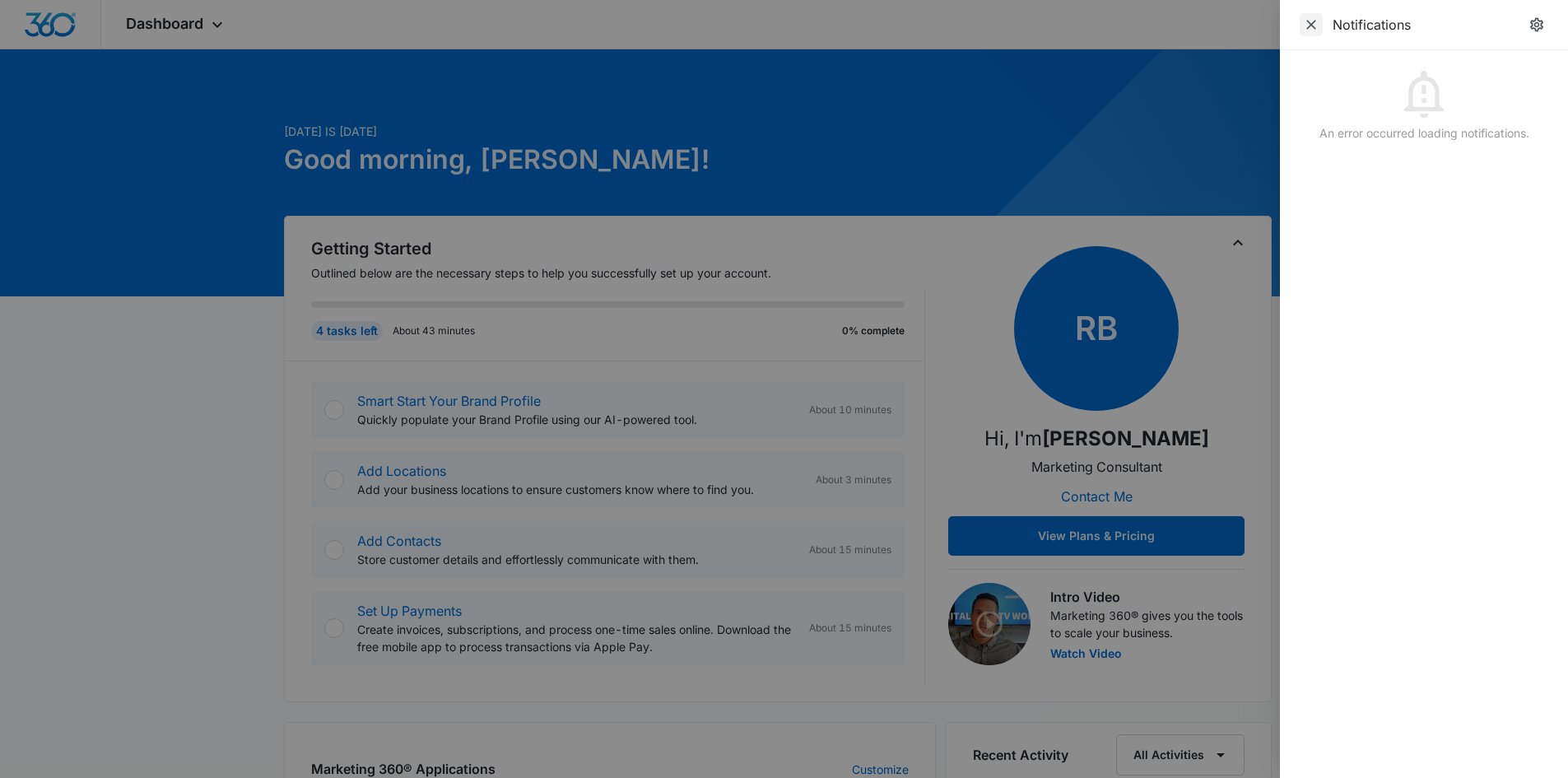
click at [1317, 24] on icon "Close" at bounding box center [1312, 25] width 17 height 17
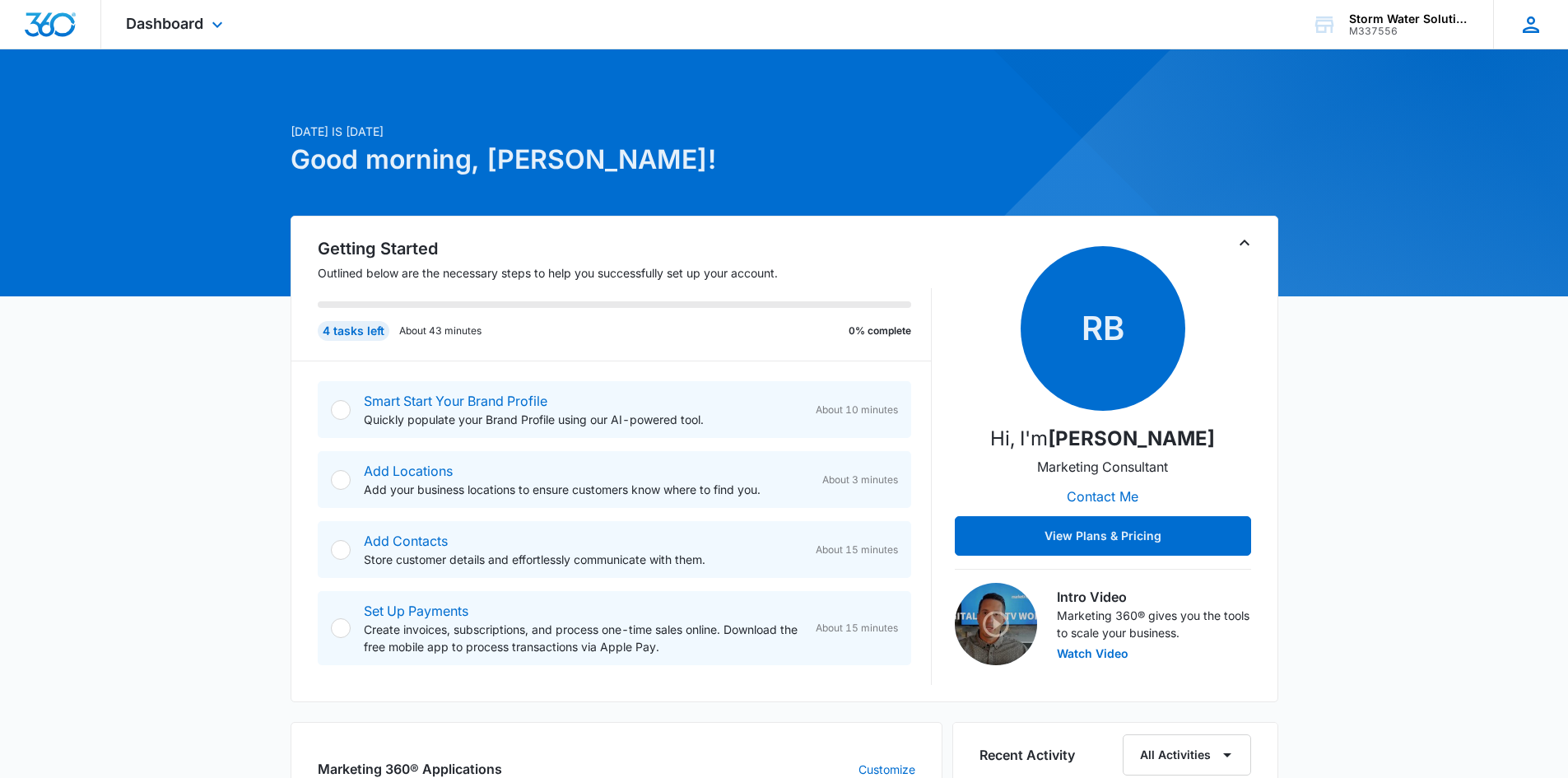
click at [1528, 29] on icon at bounding box center [1532, 25] width 17 height 17
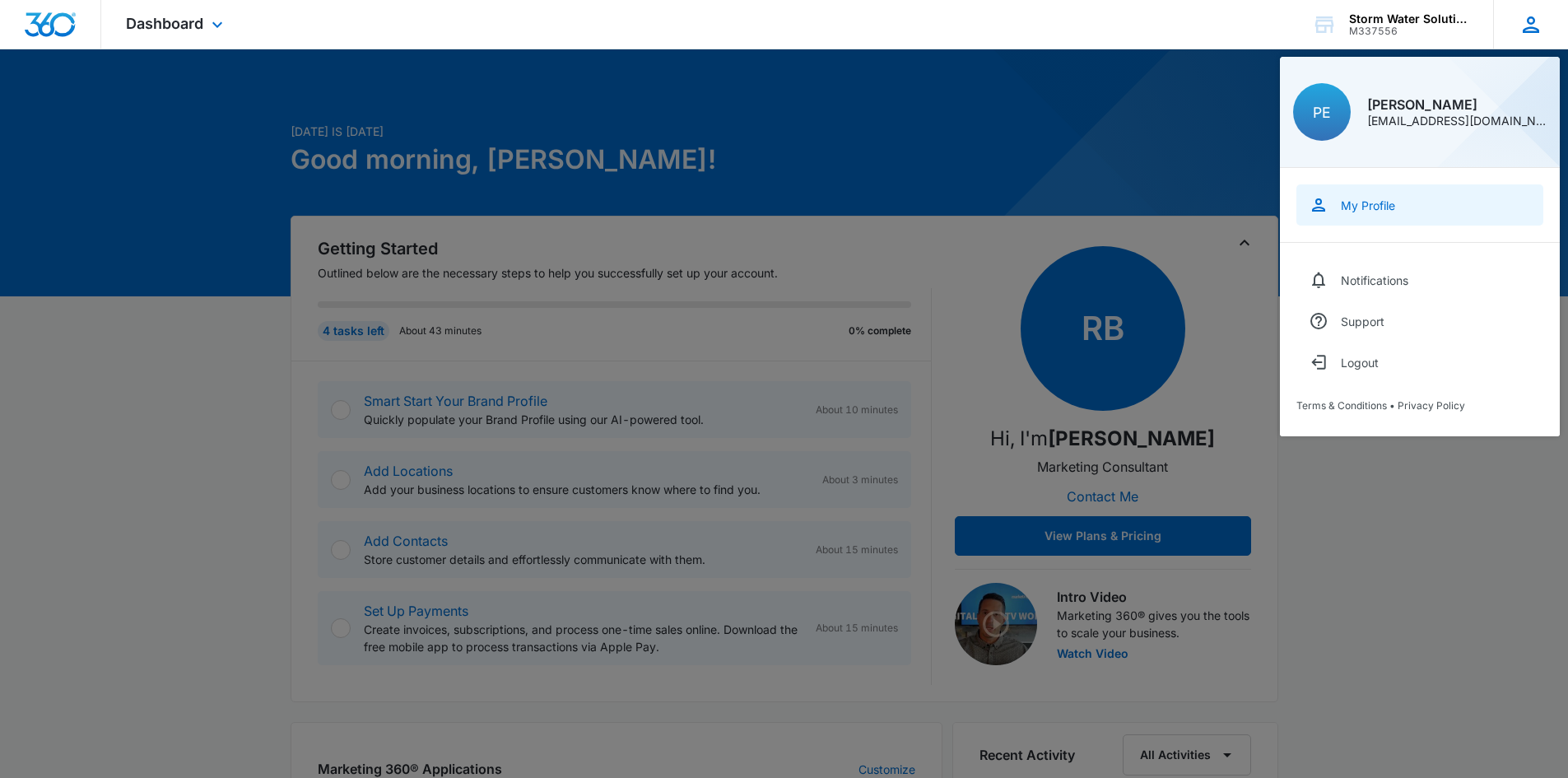
click at [1374, 212] on div "My Profile" at bounding box center [1368, 205] width 54 height 14
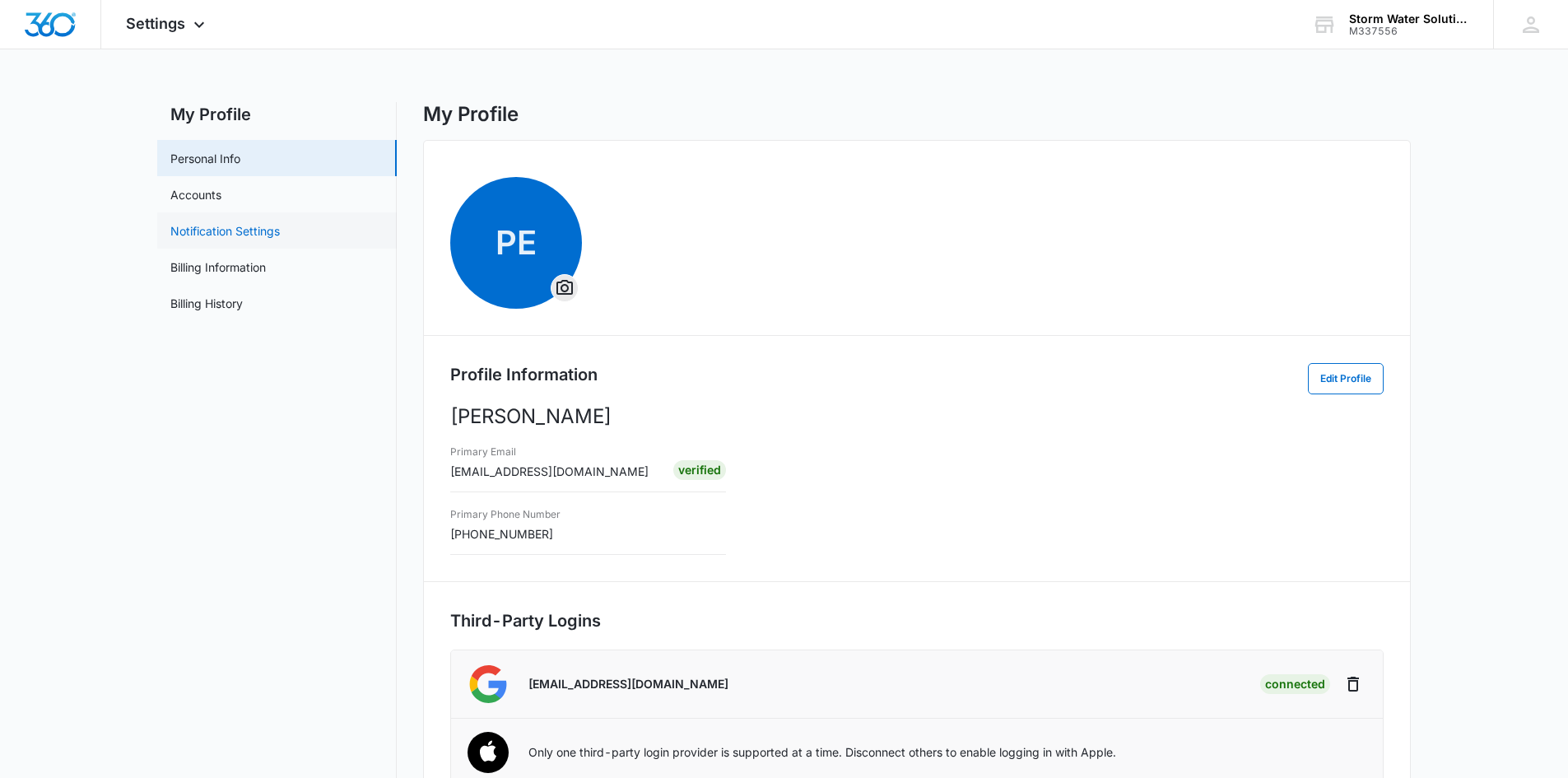
click at [226, 233] on link "Notification Settings" at bounding box center [225, 231] width 110 height 18
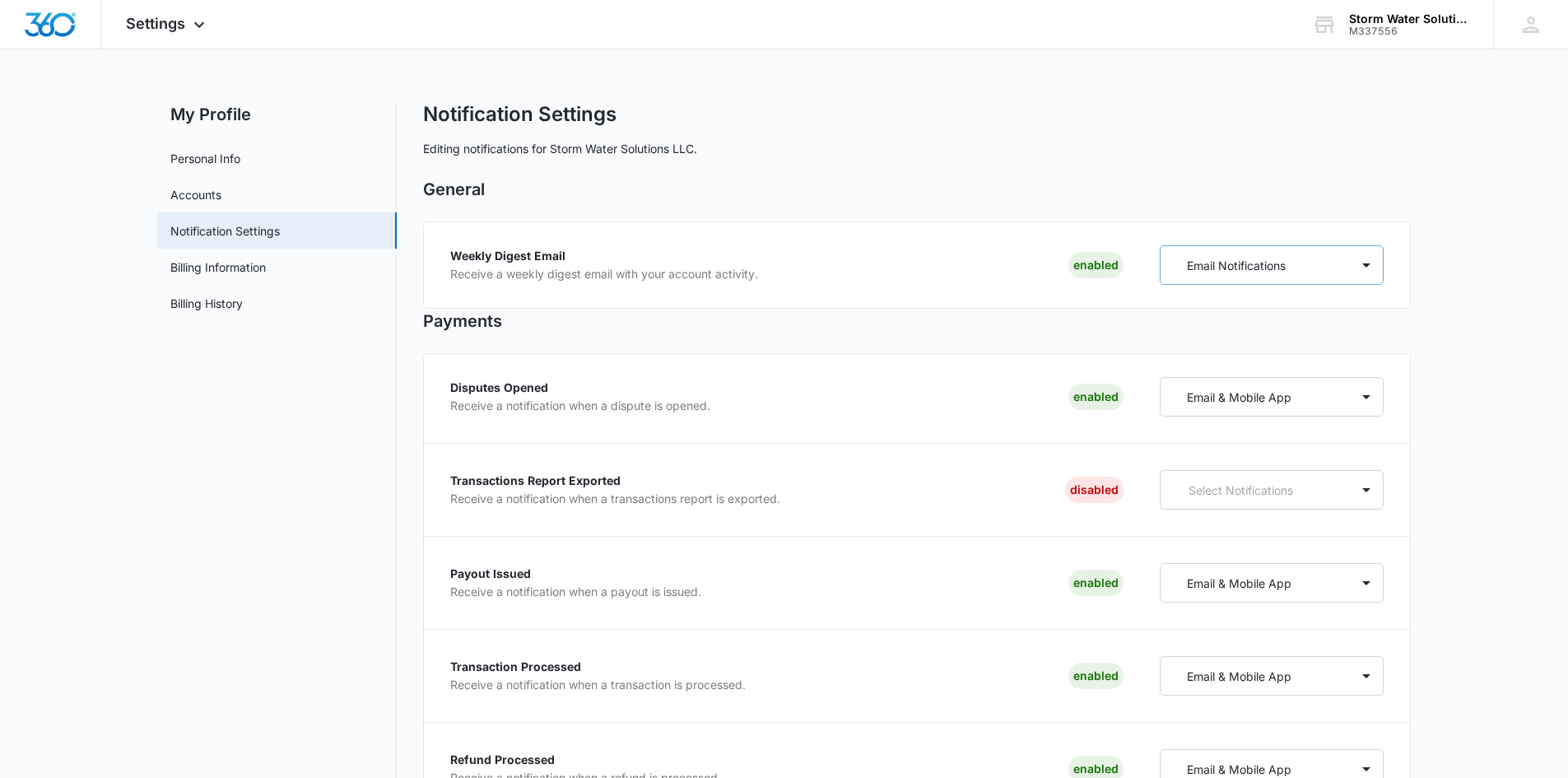
click at [1221, 268] on p "Email Notifications" at bounding box center [1236, 266] width 99 height 18
click at [1192, 326] on icon at bounding box center [1188, 324] width 15 height 15
click at [939, 292] on div "Weekly Digest Email Receive a weekly digest email with your account activity. D…" at bounding box center [917, 266] width 988 height 88
drag, startPoint x: 162, startPoint y: 440, endPoint x: 194, endPoint y: 170, distance: 271.9
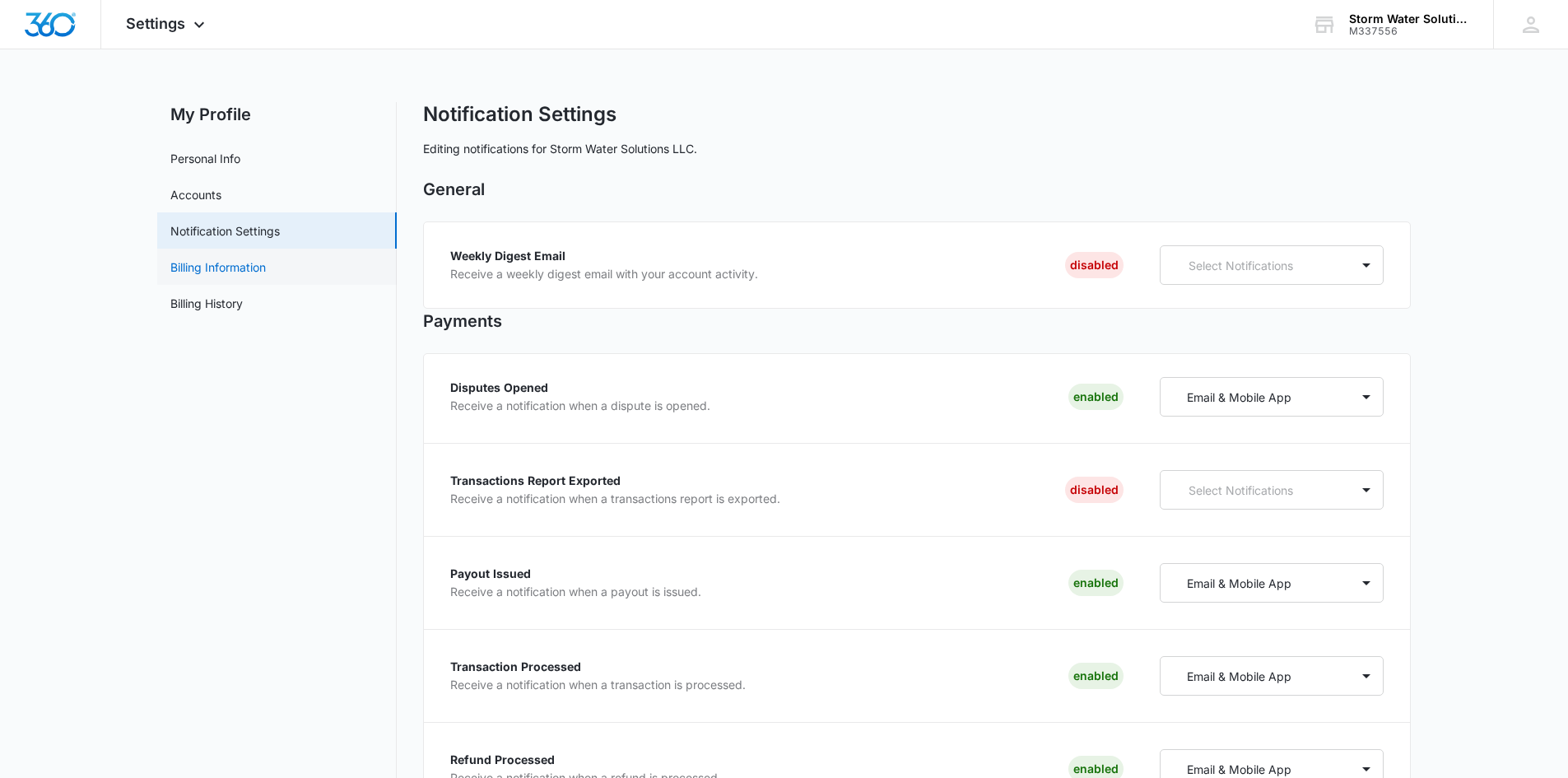
click at [224, 269] on link "Billing Information" at bounding box center [217, 267] width 95 height 18
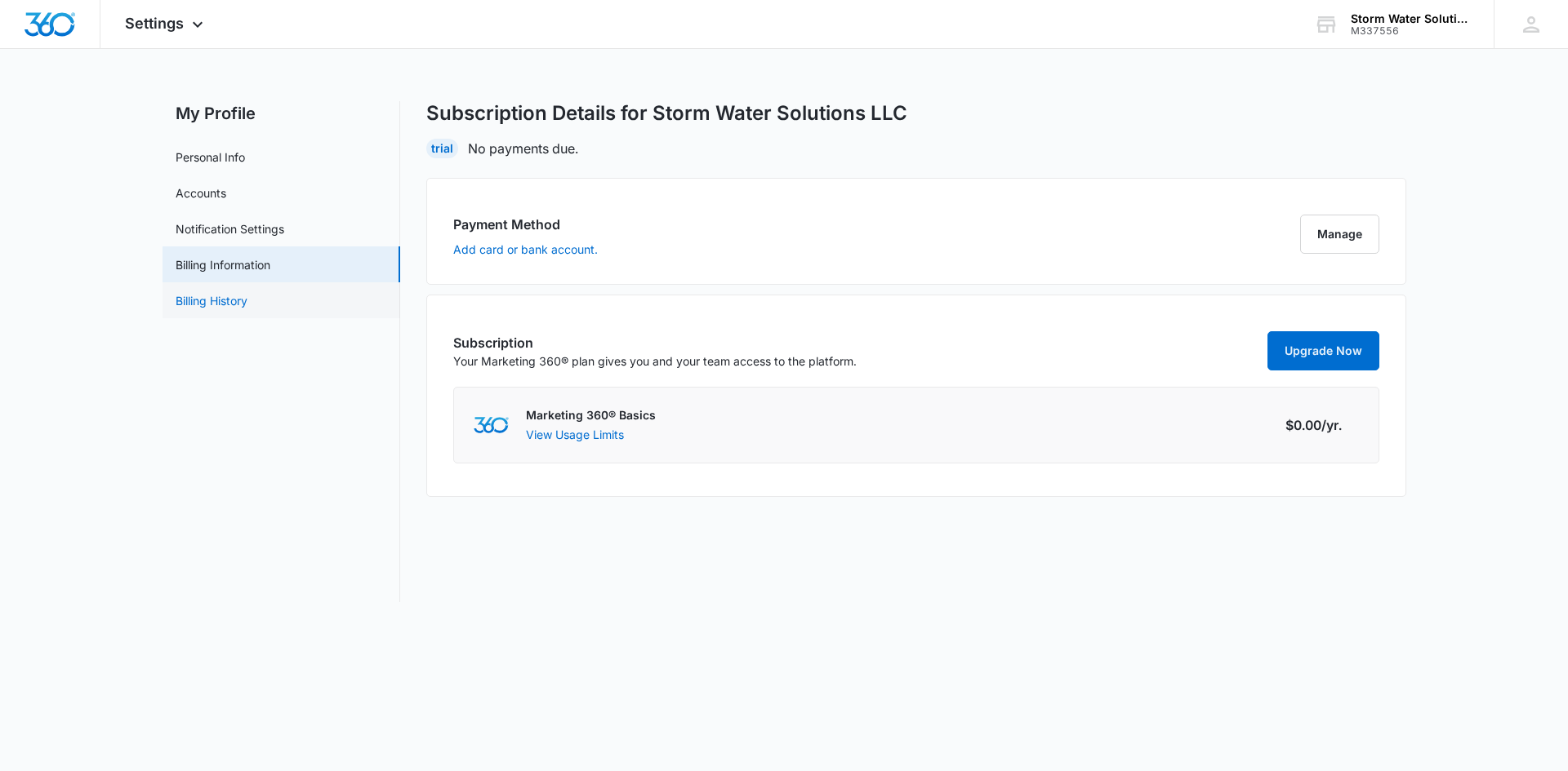
click at [231, 300] on link "Billing History" at bounding box center [211, 301] width 72 height 18
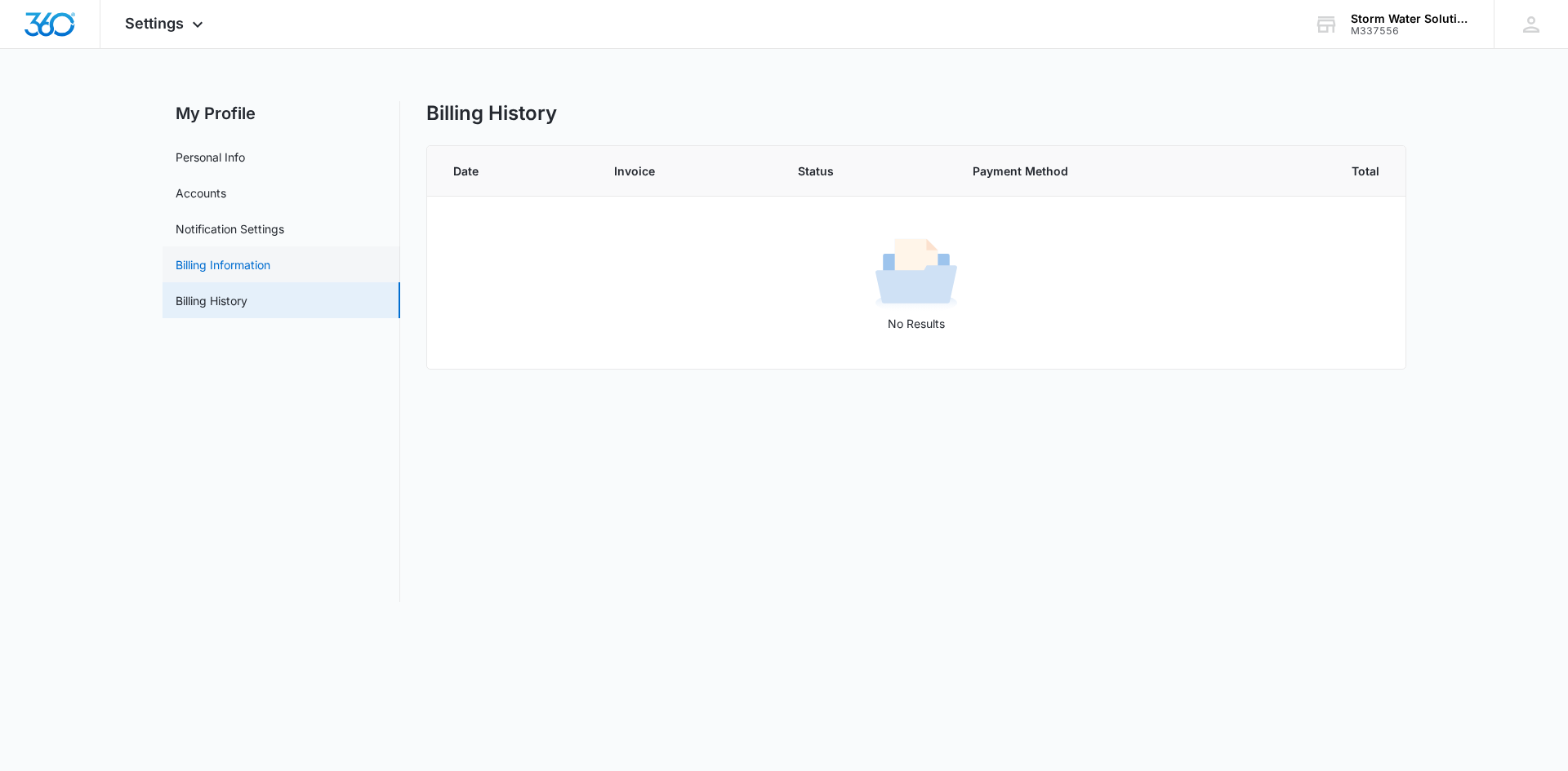
click at [239, 273] on link "Billing Information" at bounding box center [222, 265] width 94 height 18
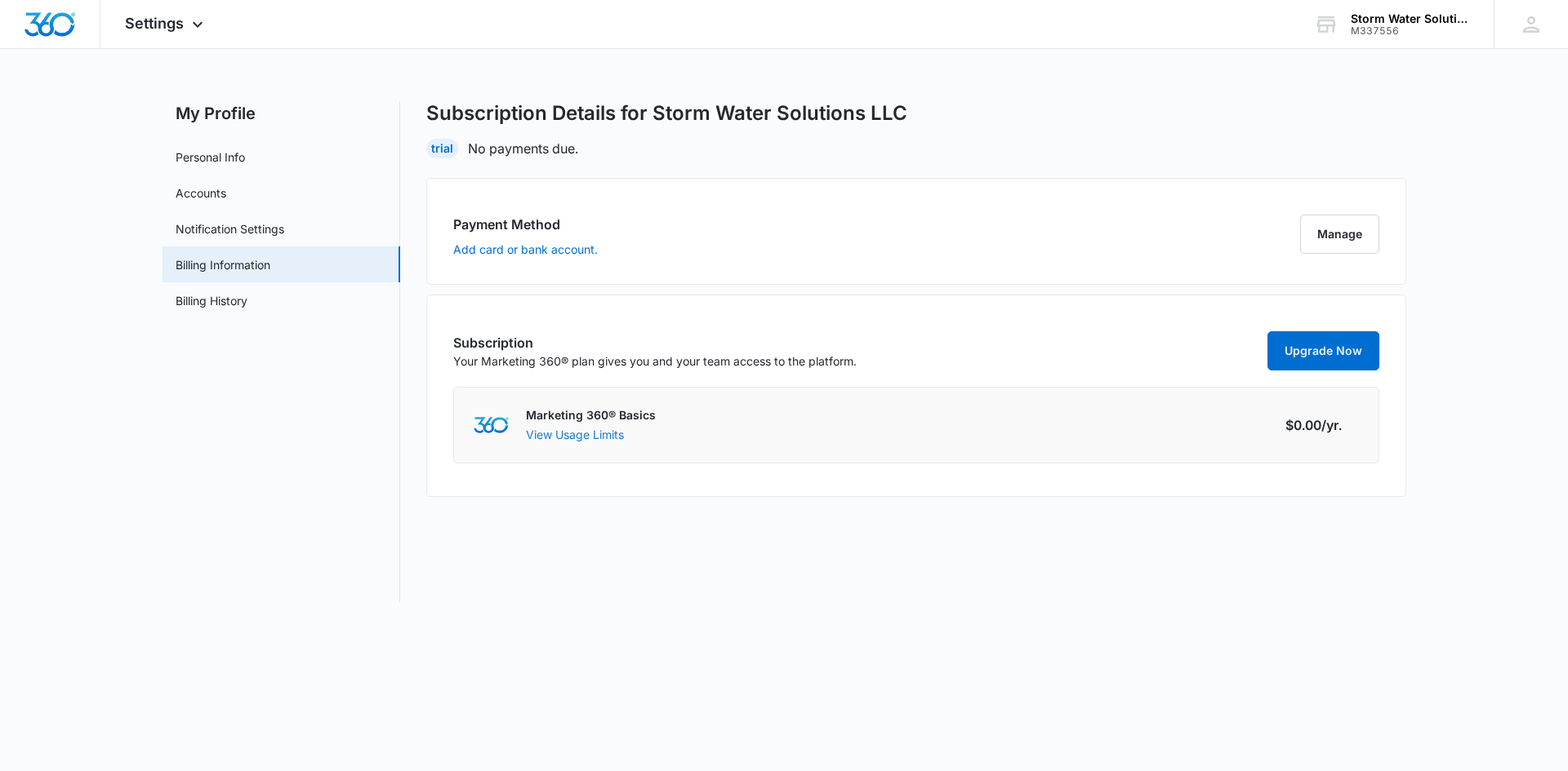
click at [574, 433] on button "View Usage Limits" at bounding box center [574, 434] width 98 height 18
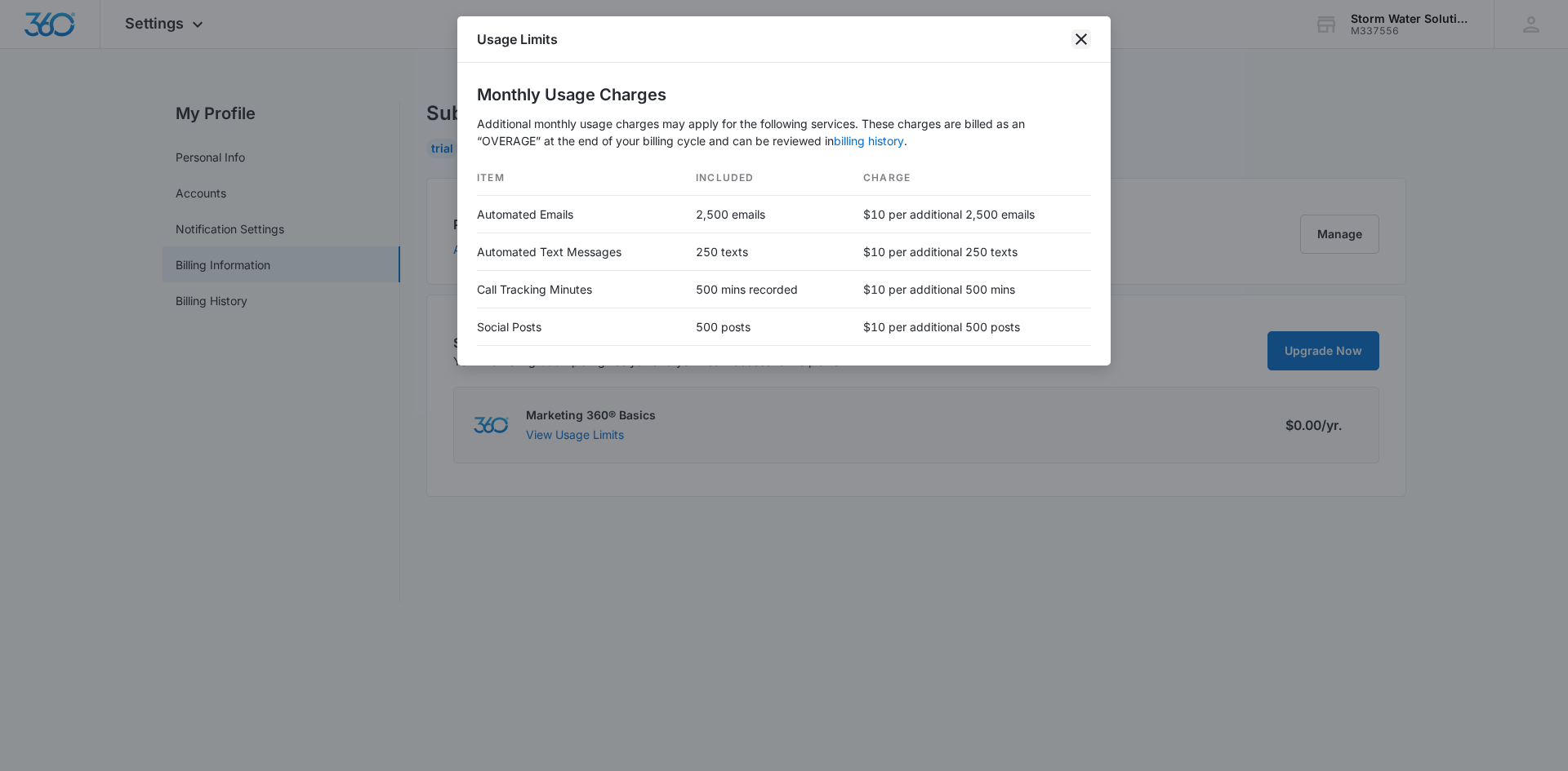
click at [1077, 36] on icon "close" at bounding box center [1081, 38] width 19 height 19
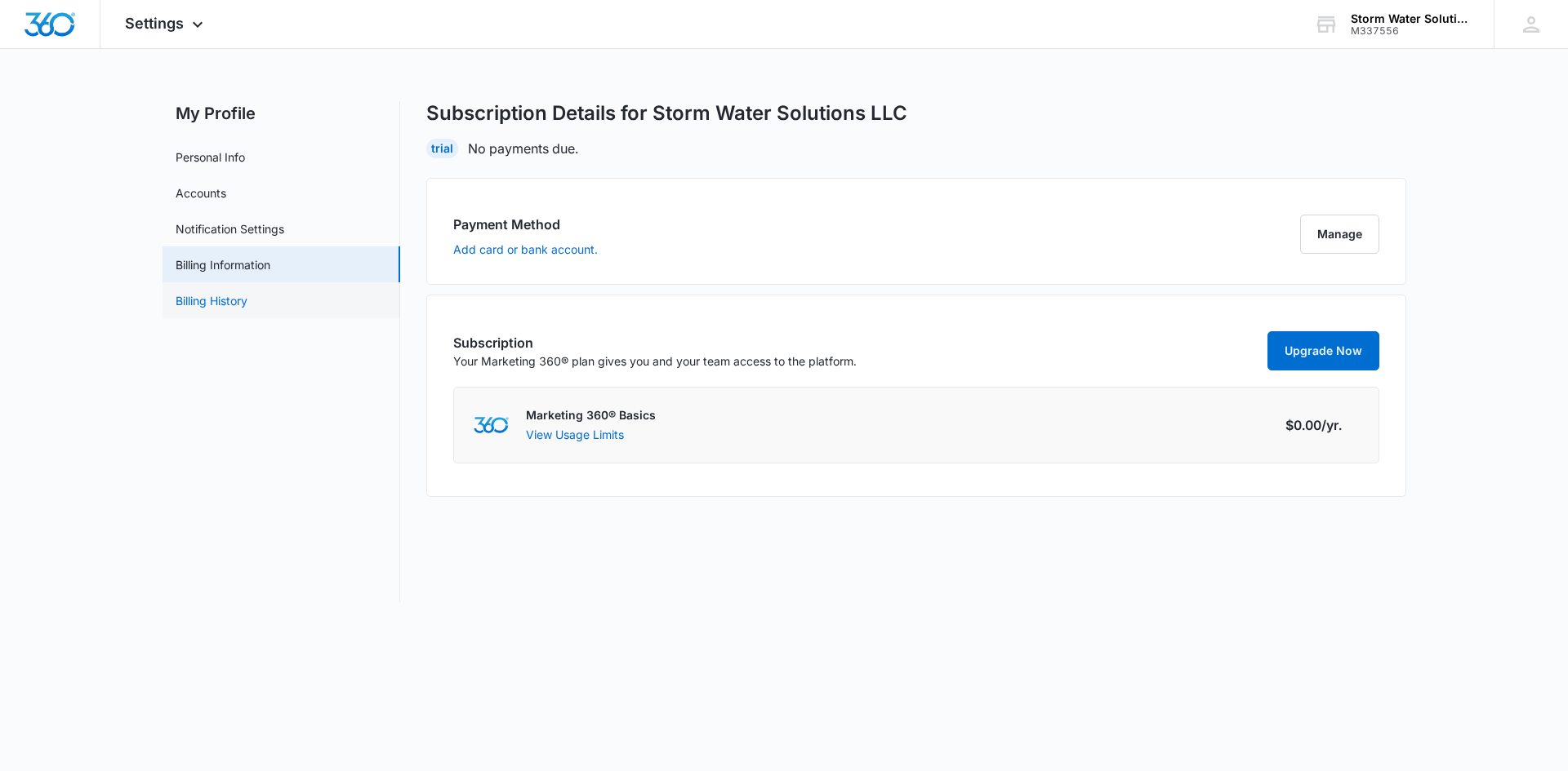
click at [247, 302] on link "Billing History" at bounding box center [211, 301] width 72 height 18
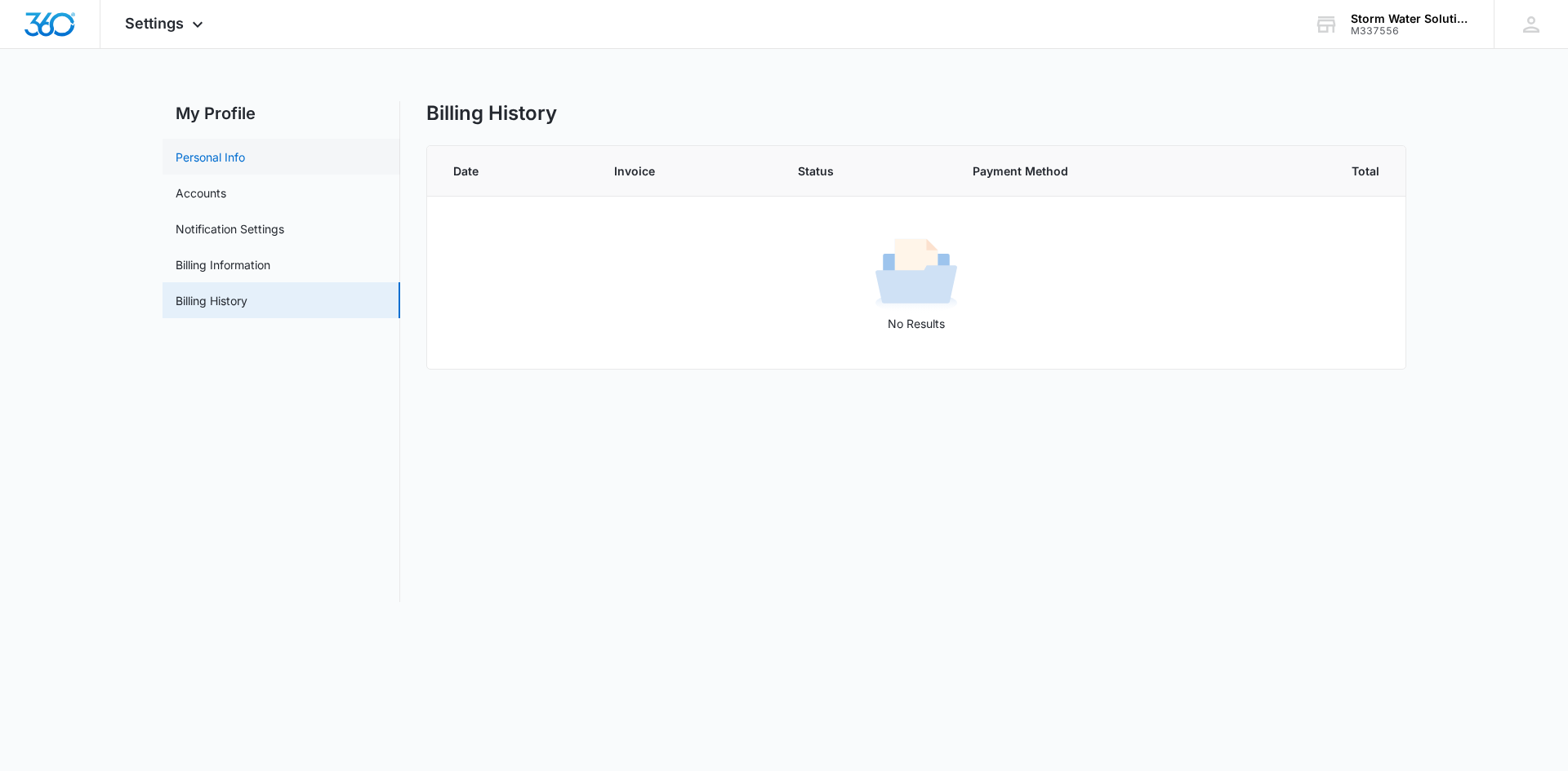
click at [229, 156] on link "Personal Info" at bounding box center [210, 157] width 69 height 18
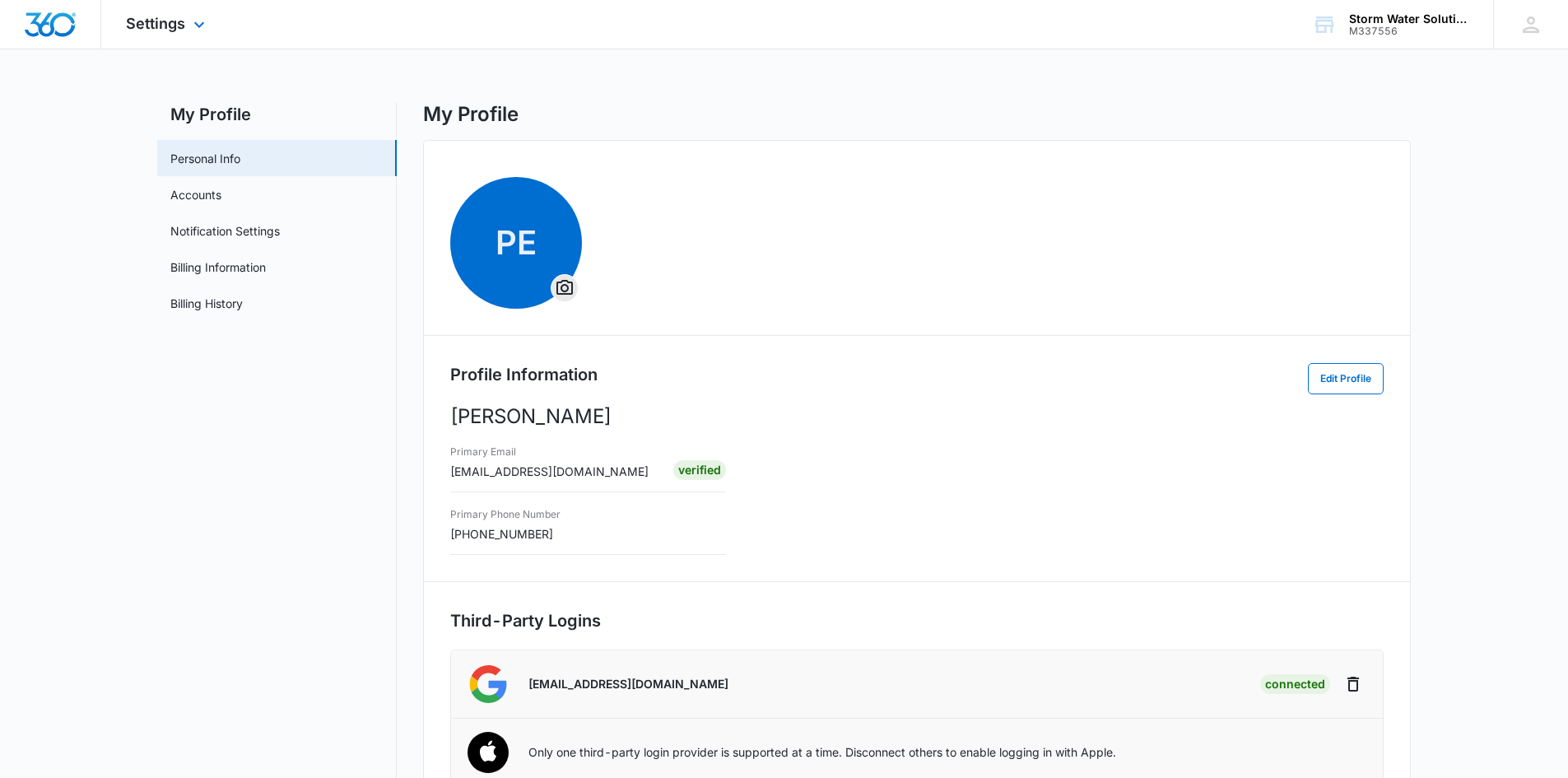
click at [295, 49] on div "Settings Apps Reputation Websites Forms CRM Email Shop Payments POS Ads Intelli…" at bounding box center [784, 24] width 1568 height 50
click at [67, 151] on main "My Profile Personal Info Accounts Notification Settings Billing Information Bil…" at bounding box center [784, 535] width 1568 height 867
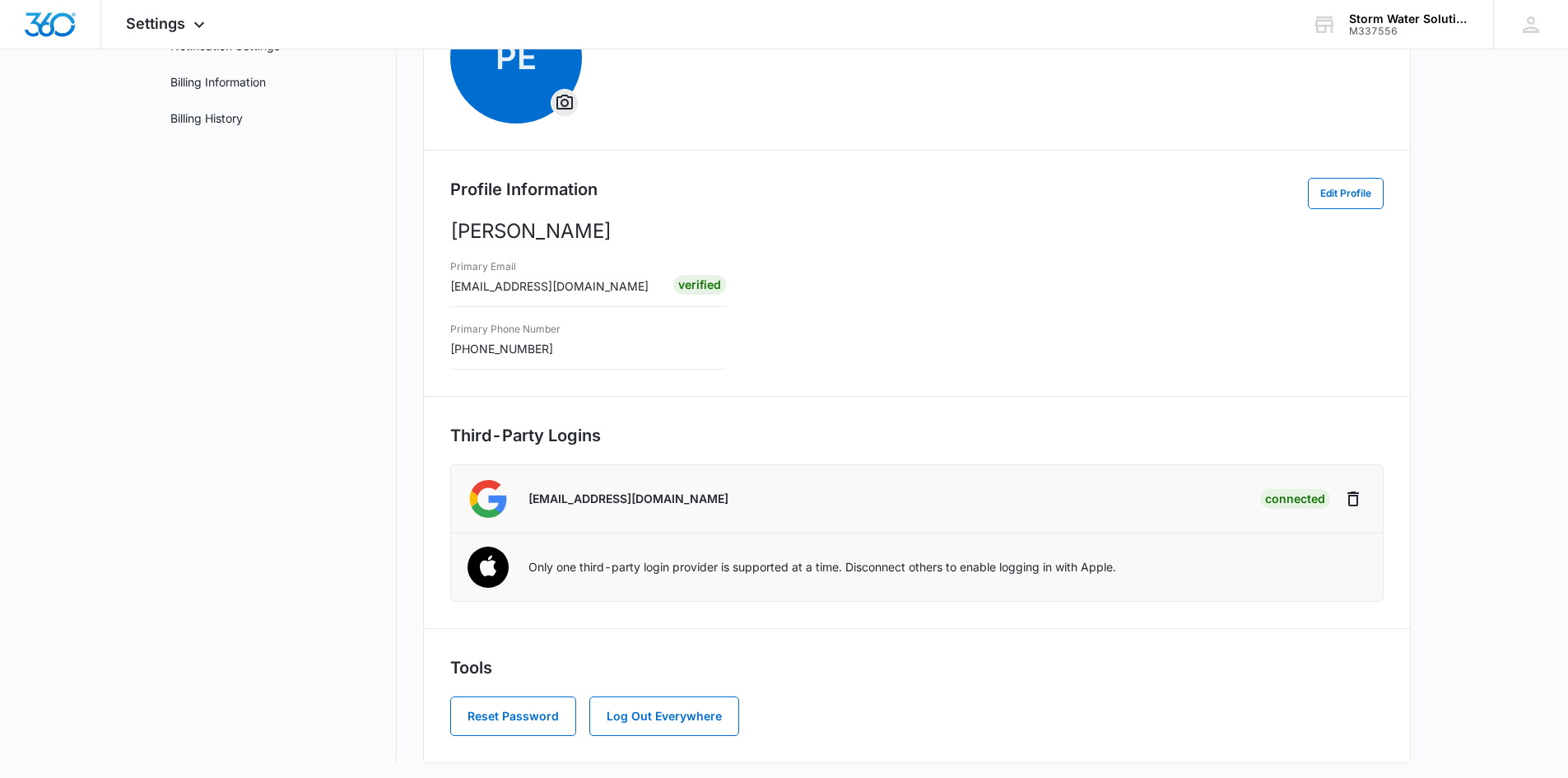
scroll to position [190, 0]
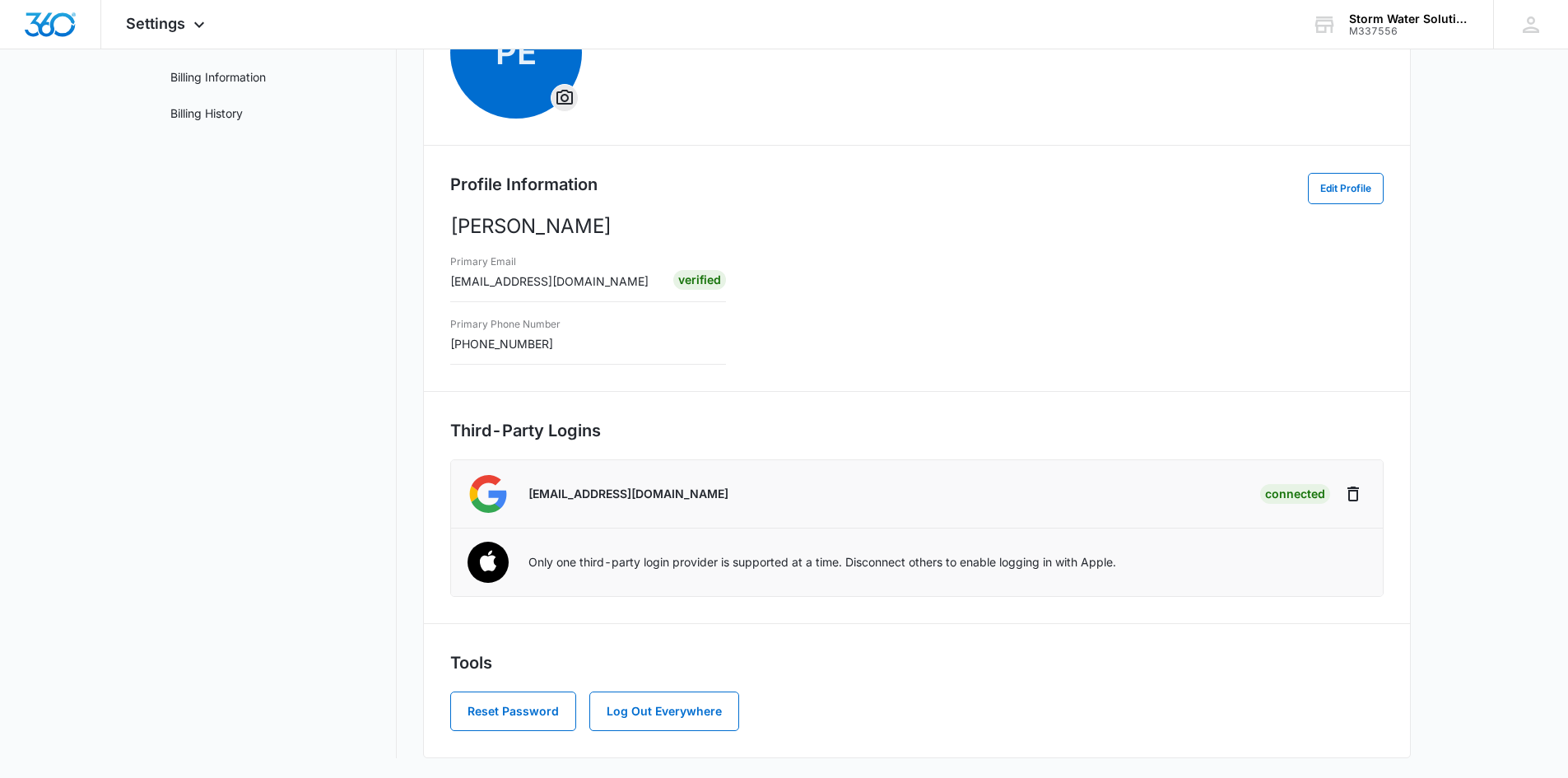
click at [385, 440] on nav "My Profile Personal Info Accounts Notification Settings Billing Information Bil…" at bounding box center [277, 335] width 239 height 846
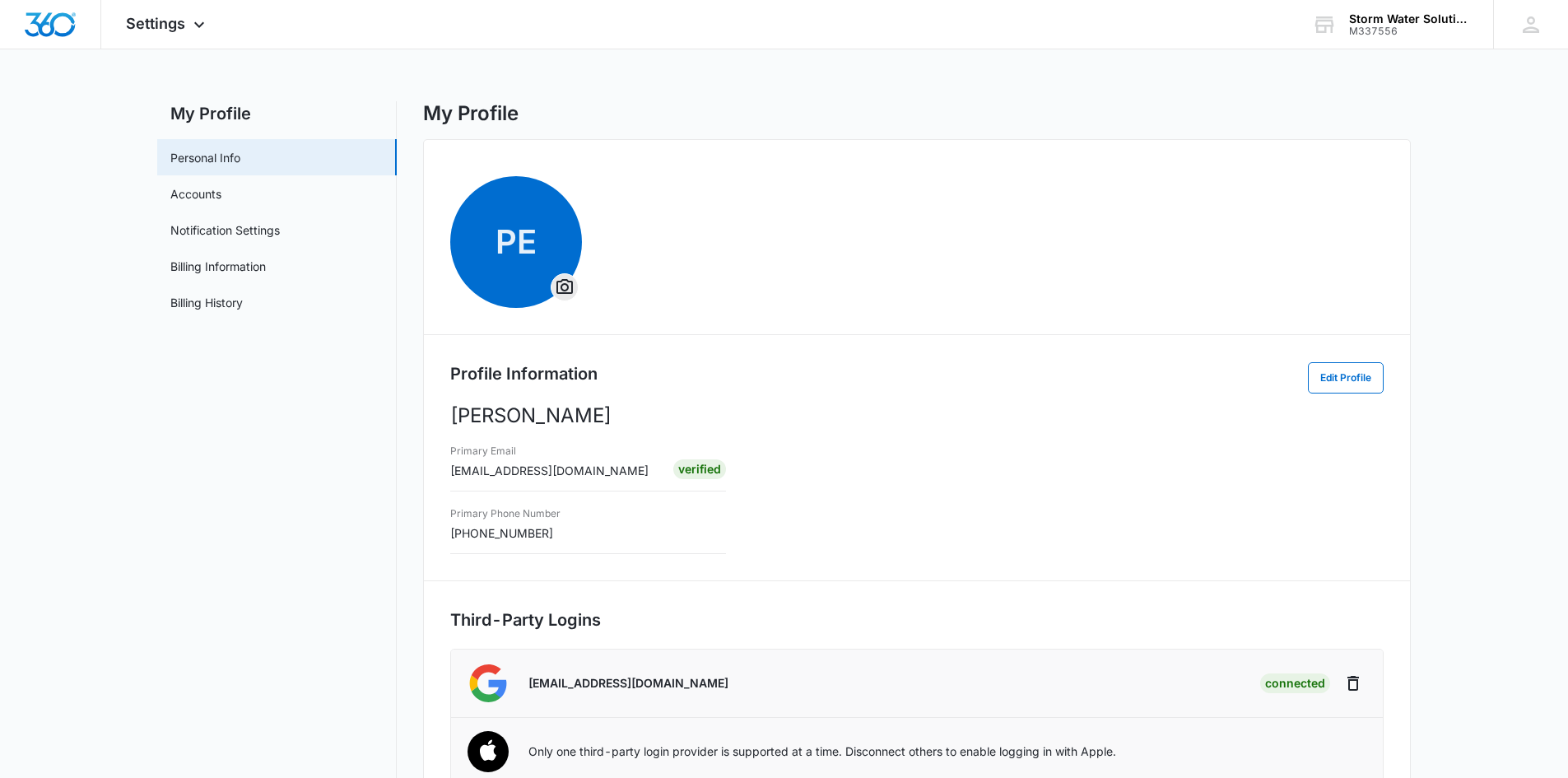
scroll to position [0, 0]
click at [450, 30] on div "Settings Apps Reputation Websites Forms CRM Email Shop Payments POS Ads Intelli…" at bounding box center [784, 24] width 1568 height 50
click at [452, 31] on div "Settings Apps Reputation Websites Forms CRM Email Shop Payments POS Ads Intelli…" at bounding box center [784, 24] width 1568 height 50
